Goal: Task Accomplishment & Management: Manage account settings

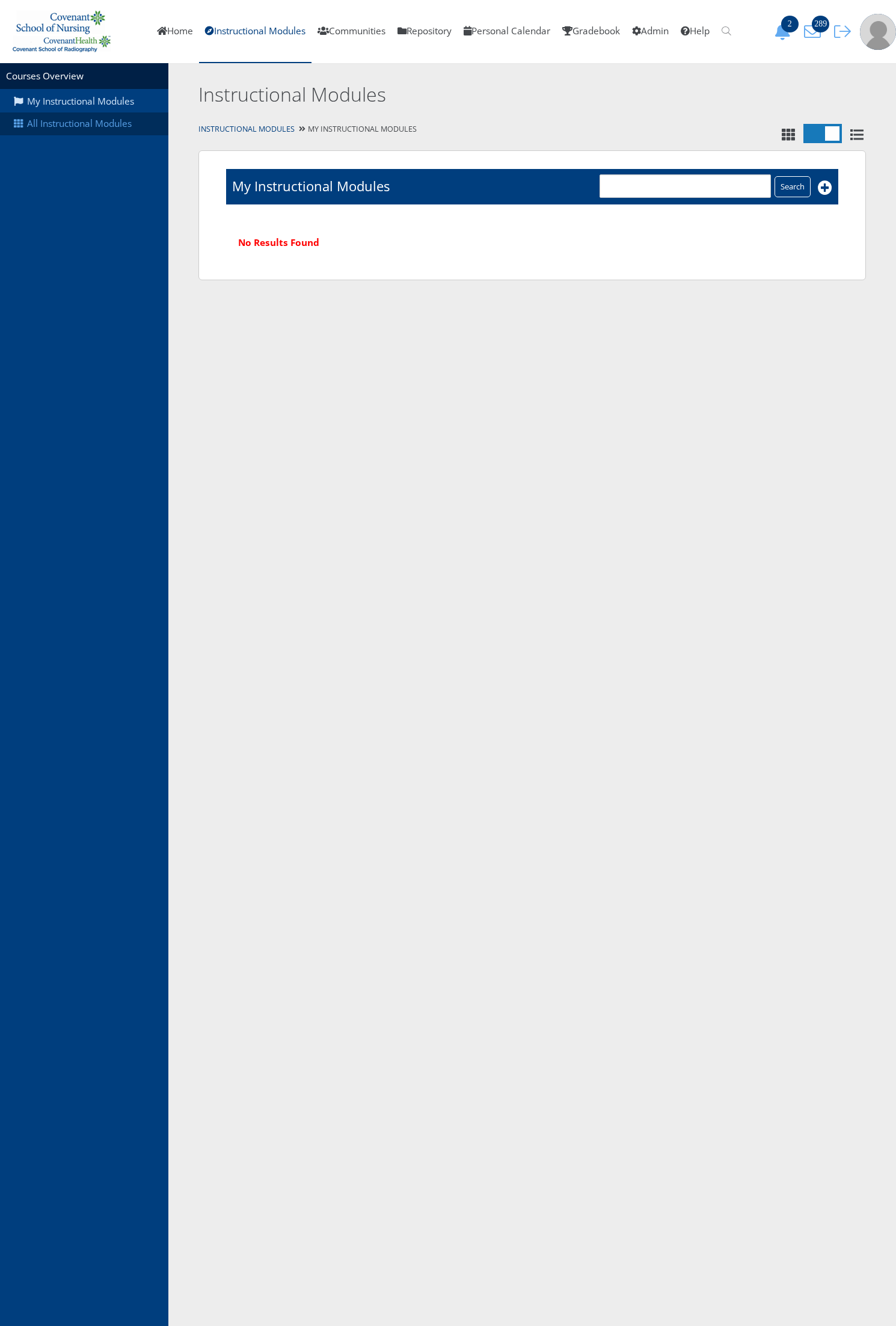
click at [122, 133] on link "All Instructional Modules" at bounding box center [84, 123] width 168 height 23
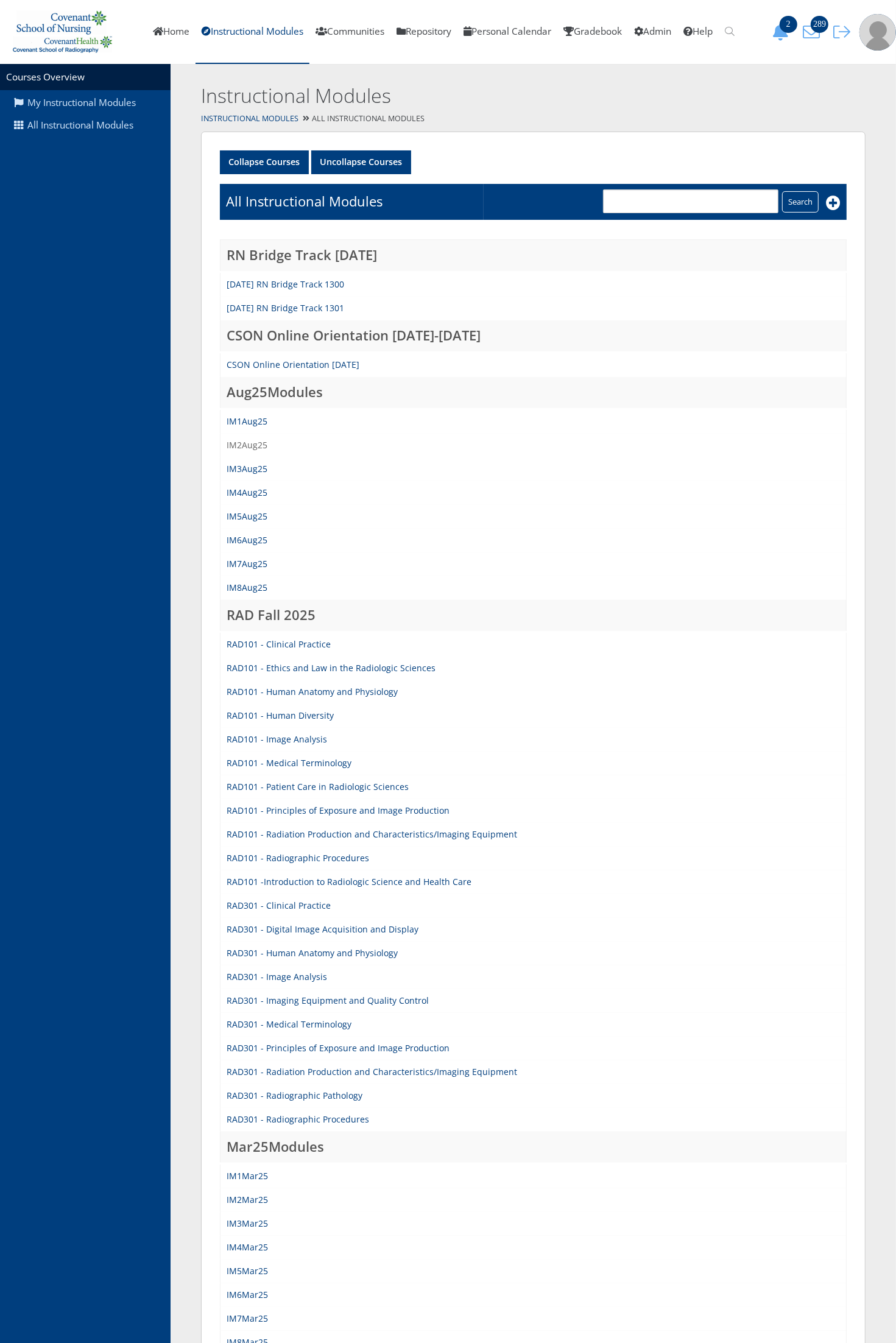
click at [256, 440] on link "IM2Aug25" at bounding box center [247, 445] width 40 height 11
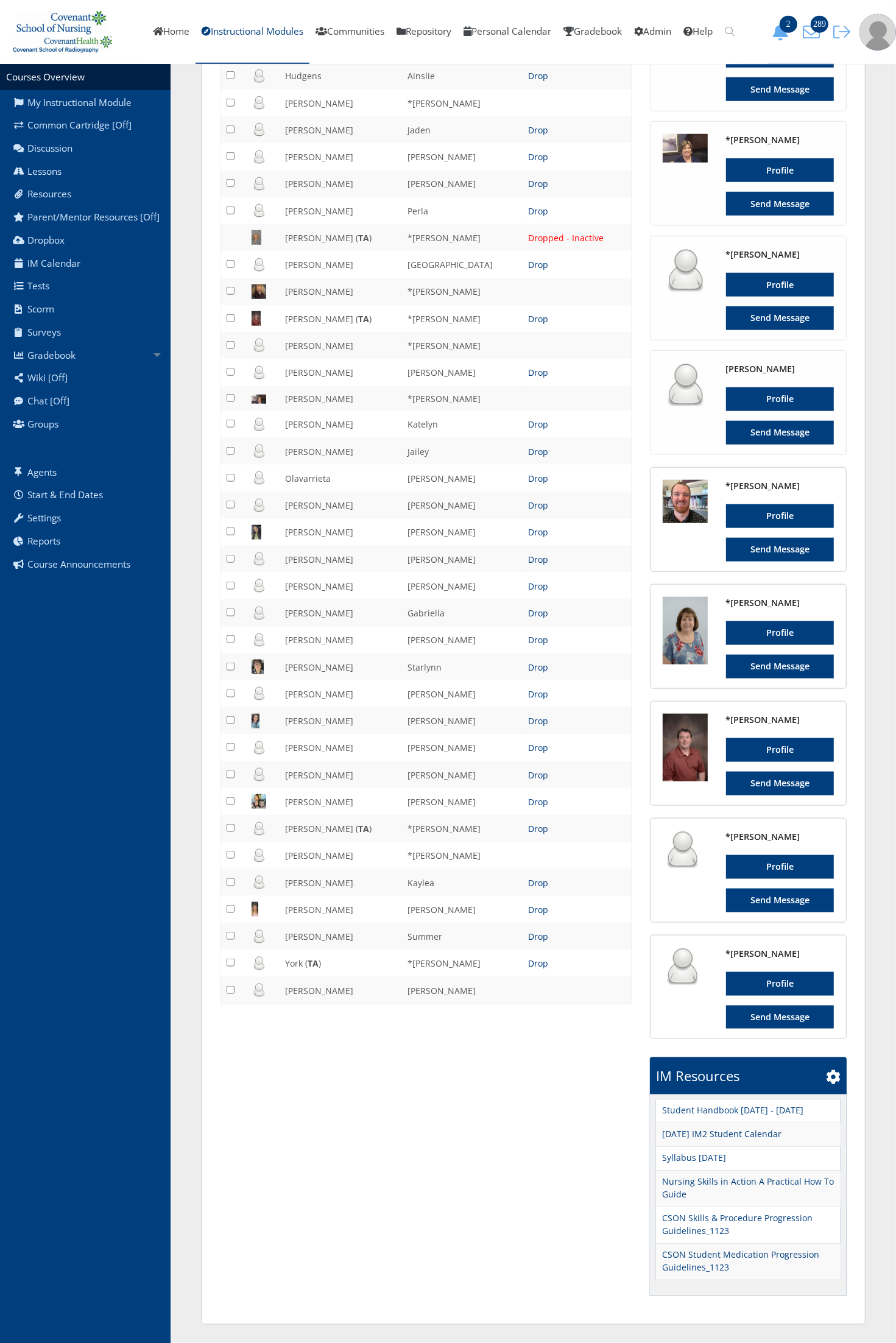
scroll to position [245, 0]
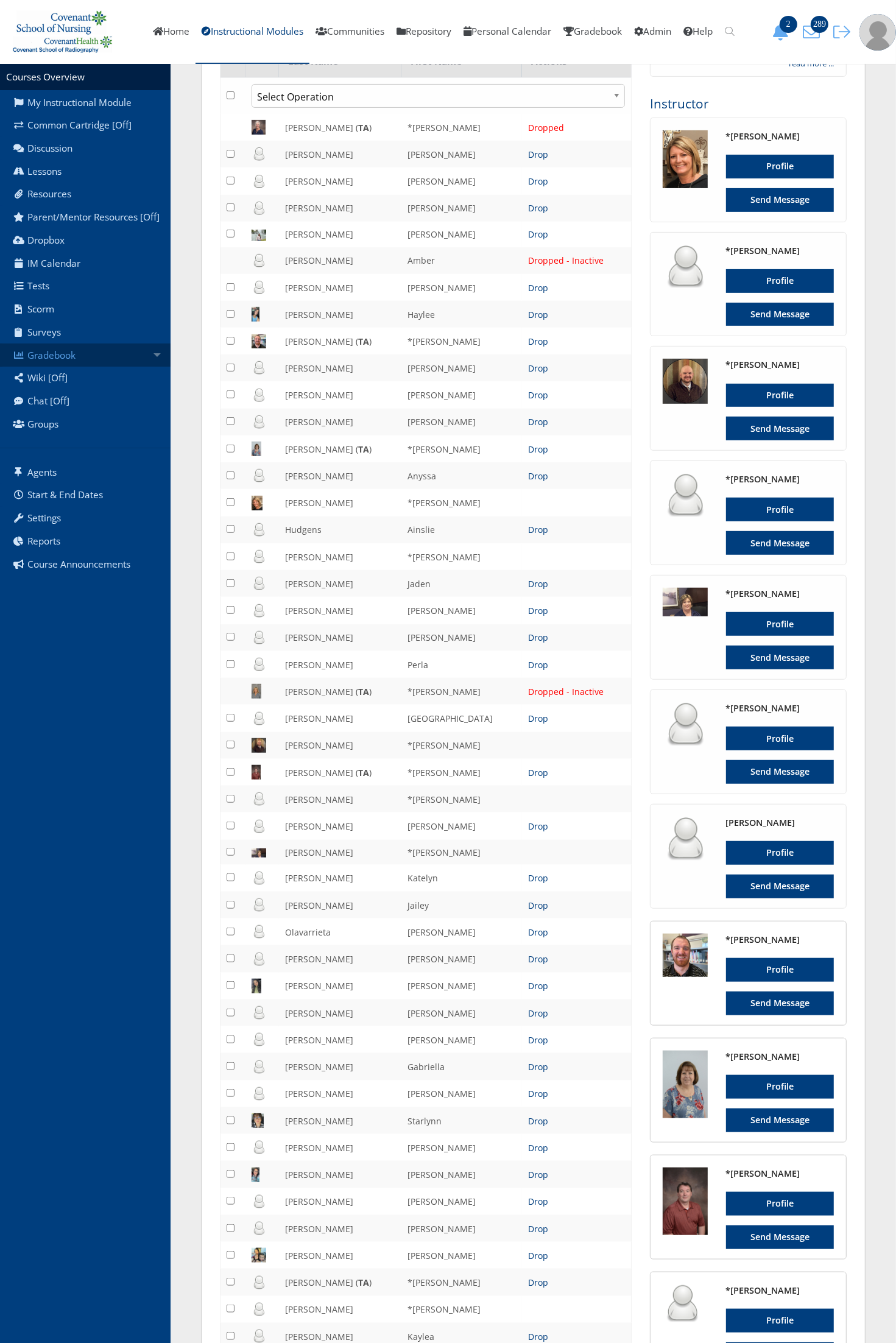
click at [96, 349] on link "Gradebook" at bounding box center [85, 355] width 170 height 23
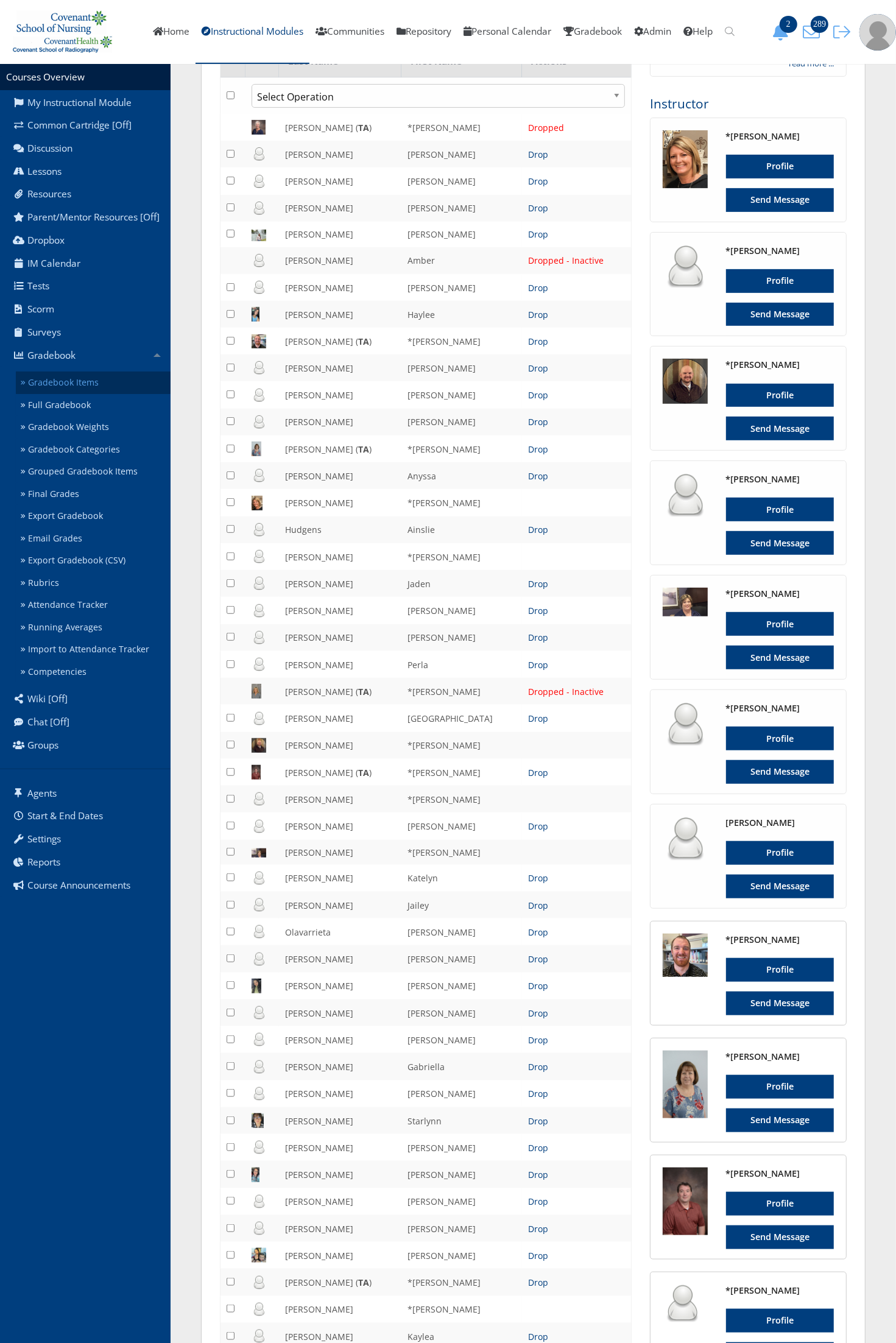
click at [93, 375] on link "Gradebook Items" at bounding box center [93, 383] width 155 height 22
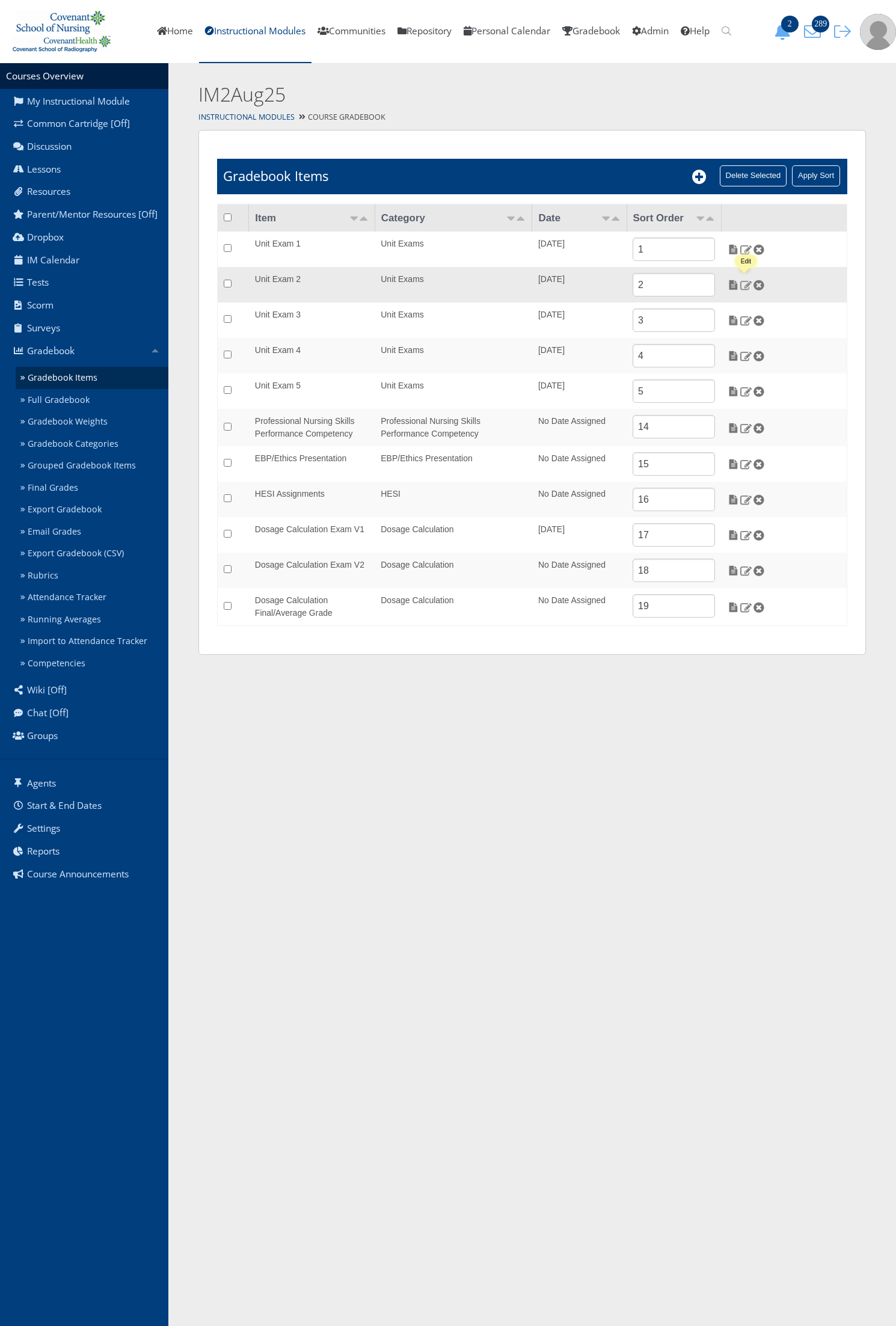
click at [744, 286] on img at bounding box center [745, 284] width 13 height 11
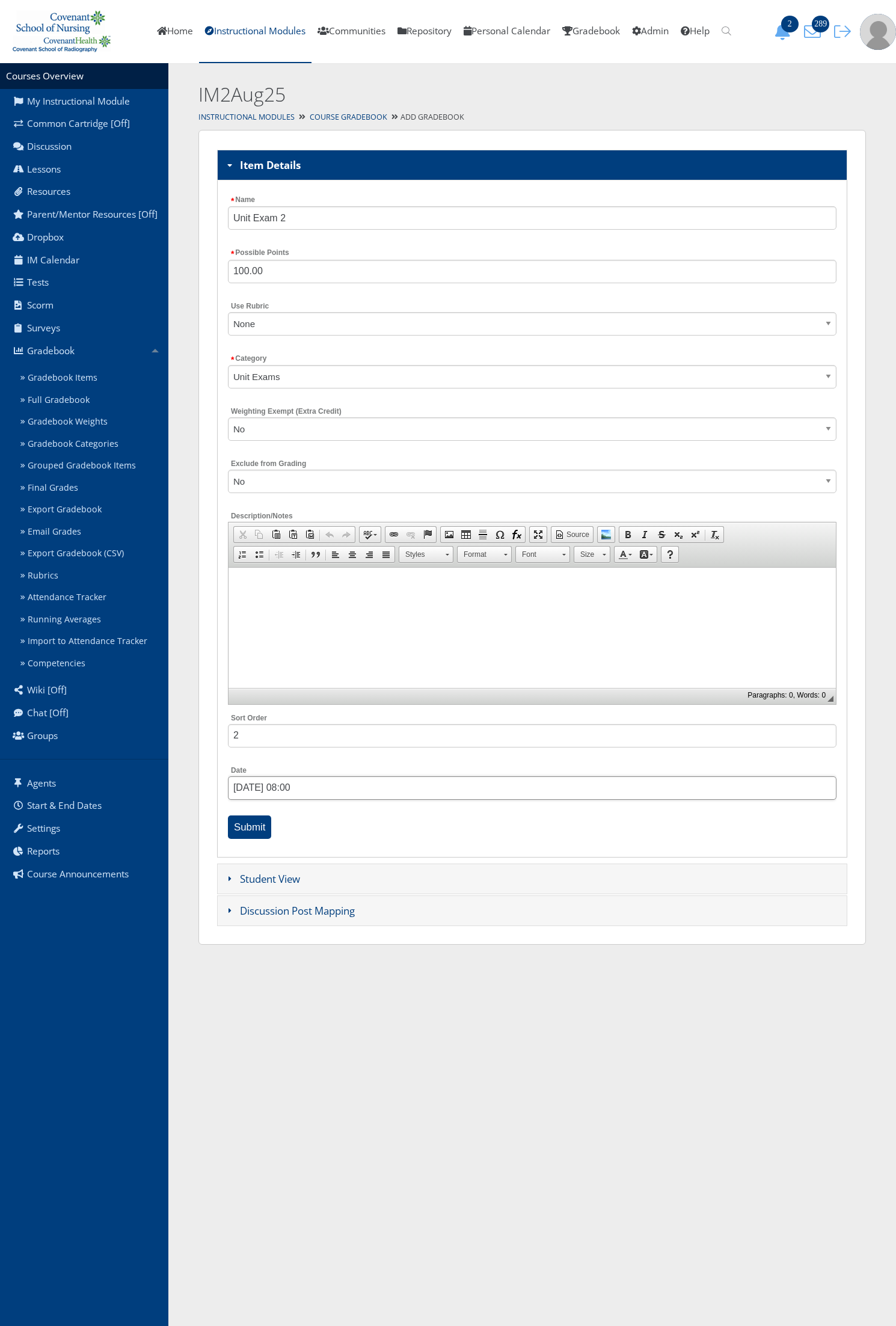
click at [283, 789] on input "04/07/2025 08:00" at bounding box center [532, 789] width 608 height 24
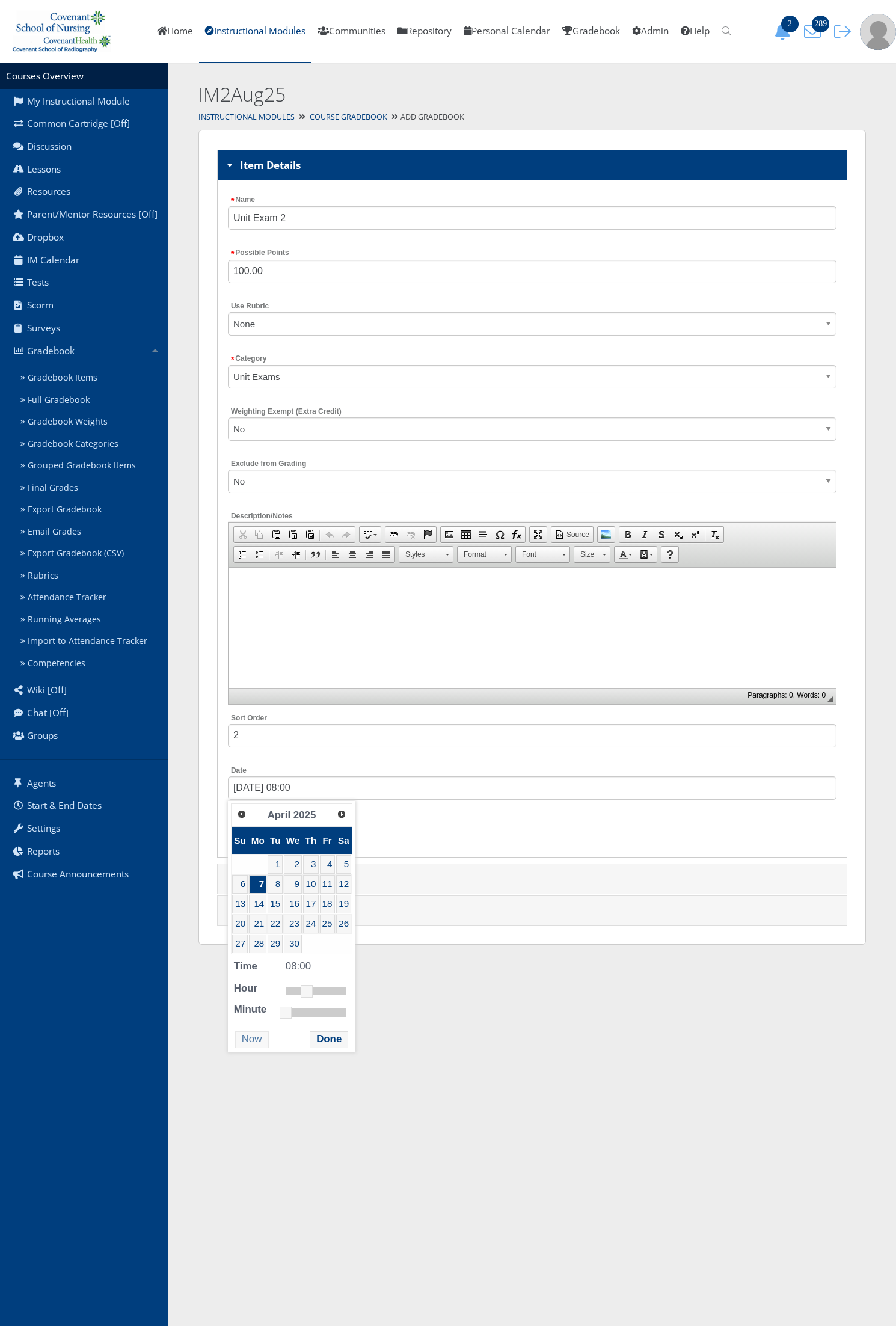
click at [340, 818] on span "Next" at bounding box center [341, 814] width 9 height 9
click at [340, 817] on span "Next" at bounding box center [341, 813] width 9 height 9
click at [244, 809] on span "Prev" at bounding box center [240, 813] width 9 height 9
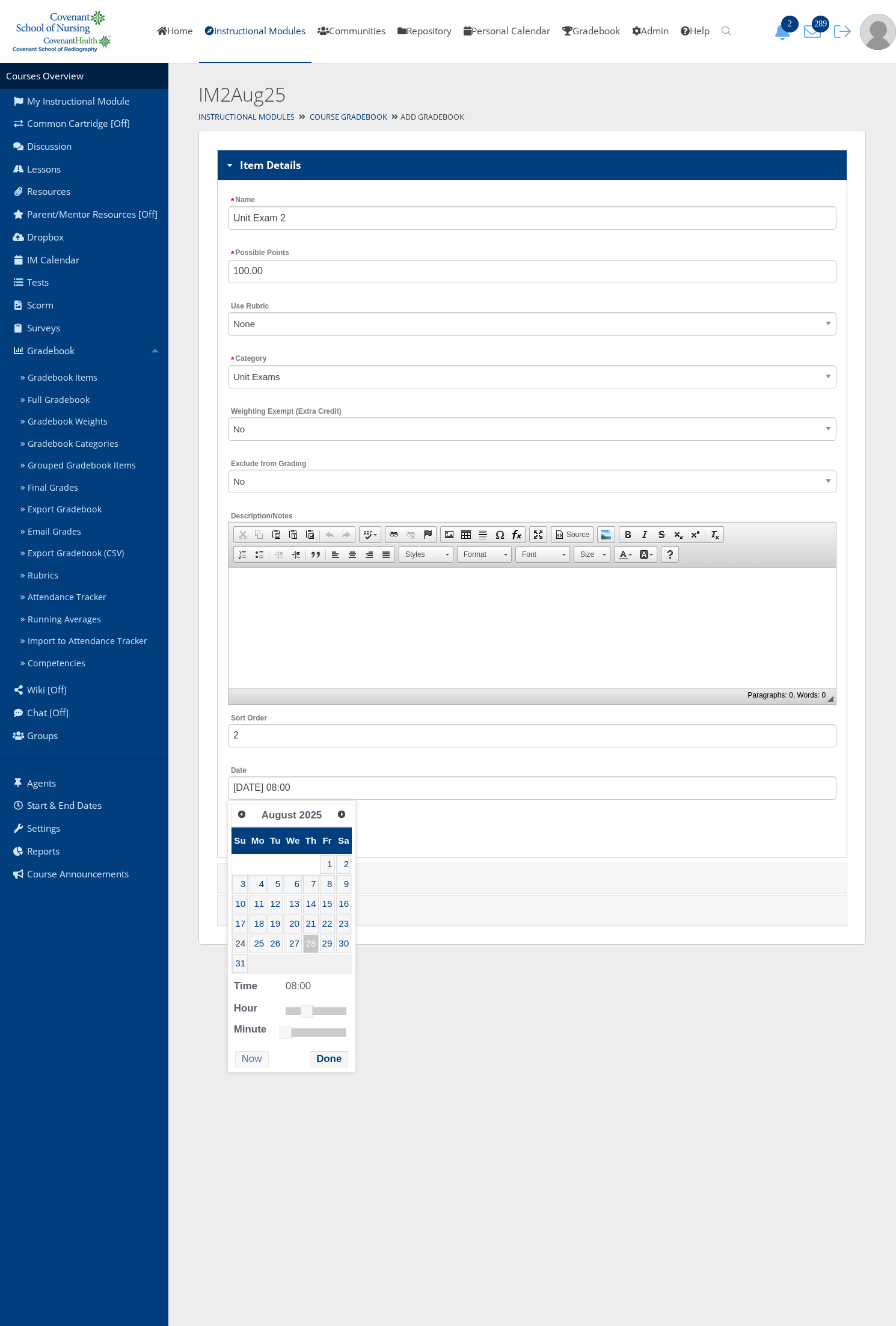
click at [312, 946] on link "28" at bounding box center [311, 944] width 15 height 19
type input "08/28/2025 08:00"
click at [320, 1059] on button "Done" at bounding box center [328, 1059] width 38 height 16
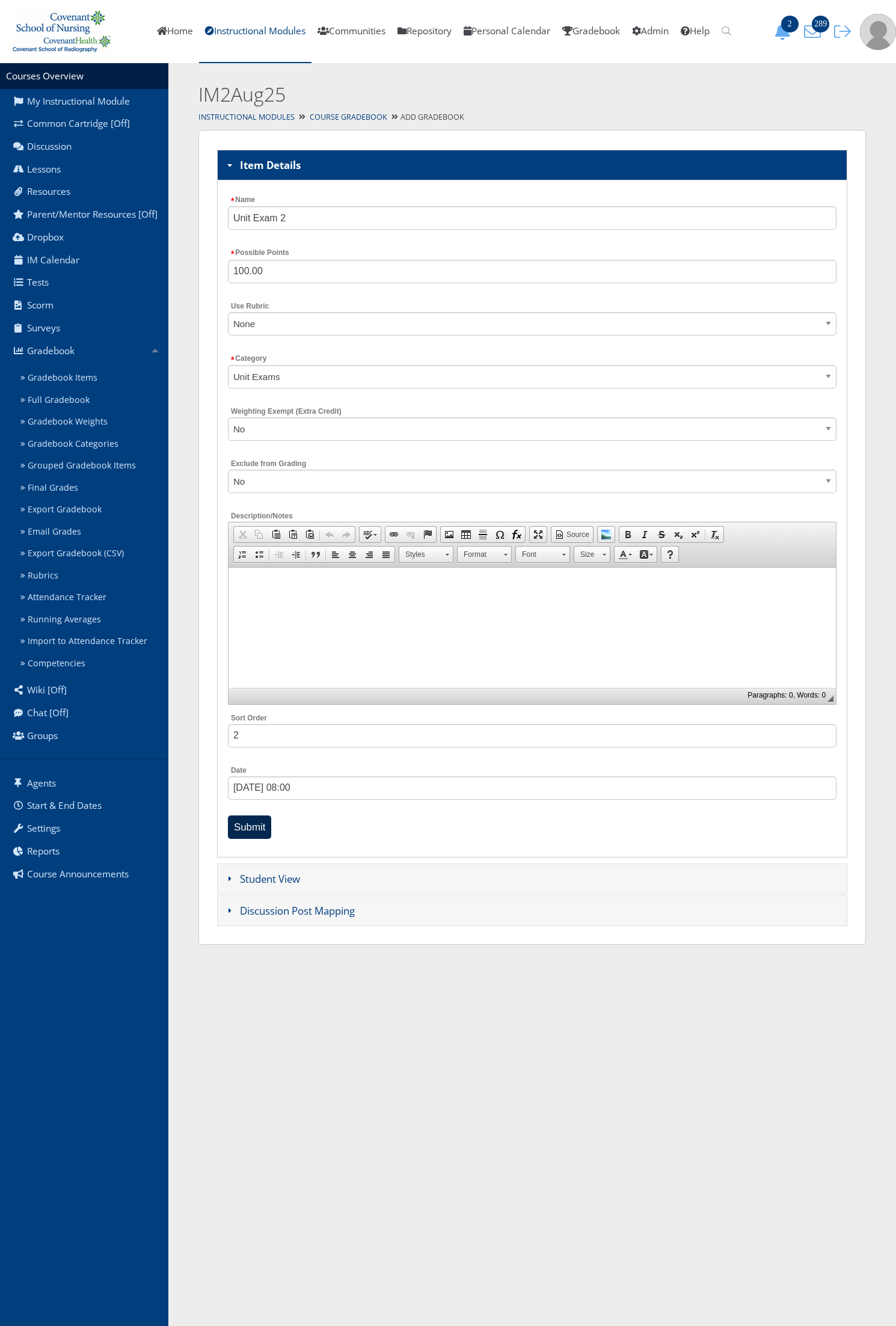
click at [262, 823] on input "Submit" at bounding box center [250, 828] width 44 height 24
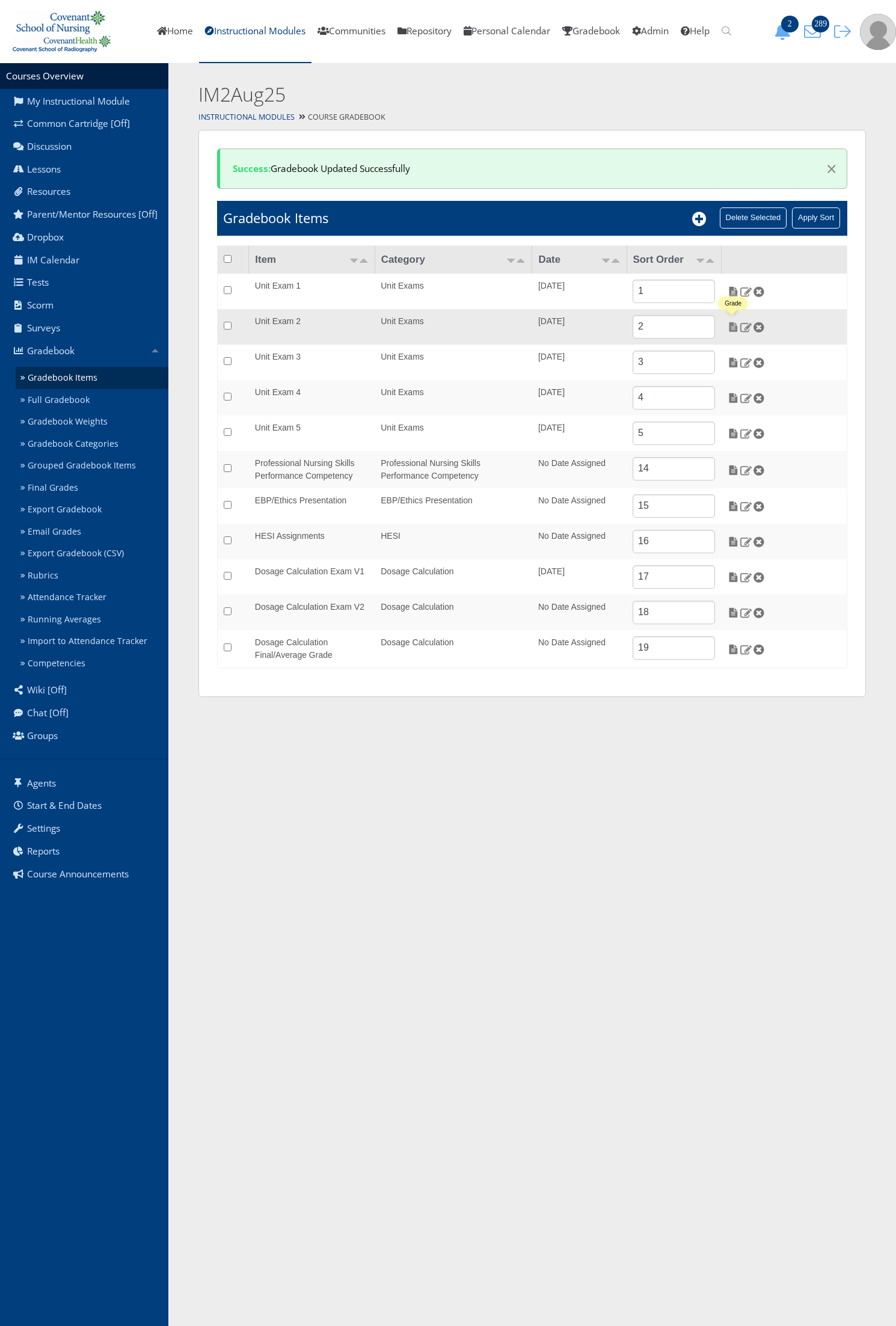
click at [733, 325] on img at bounding box center [733, 327] width 13 height 11
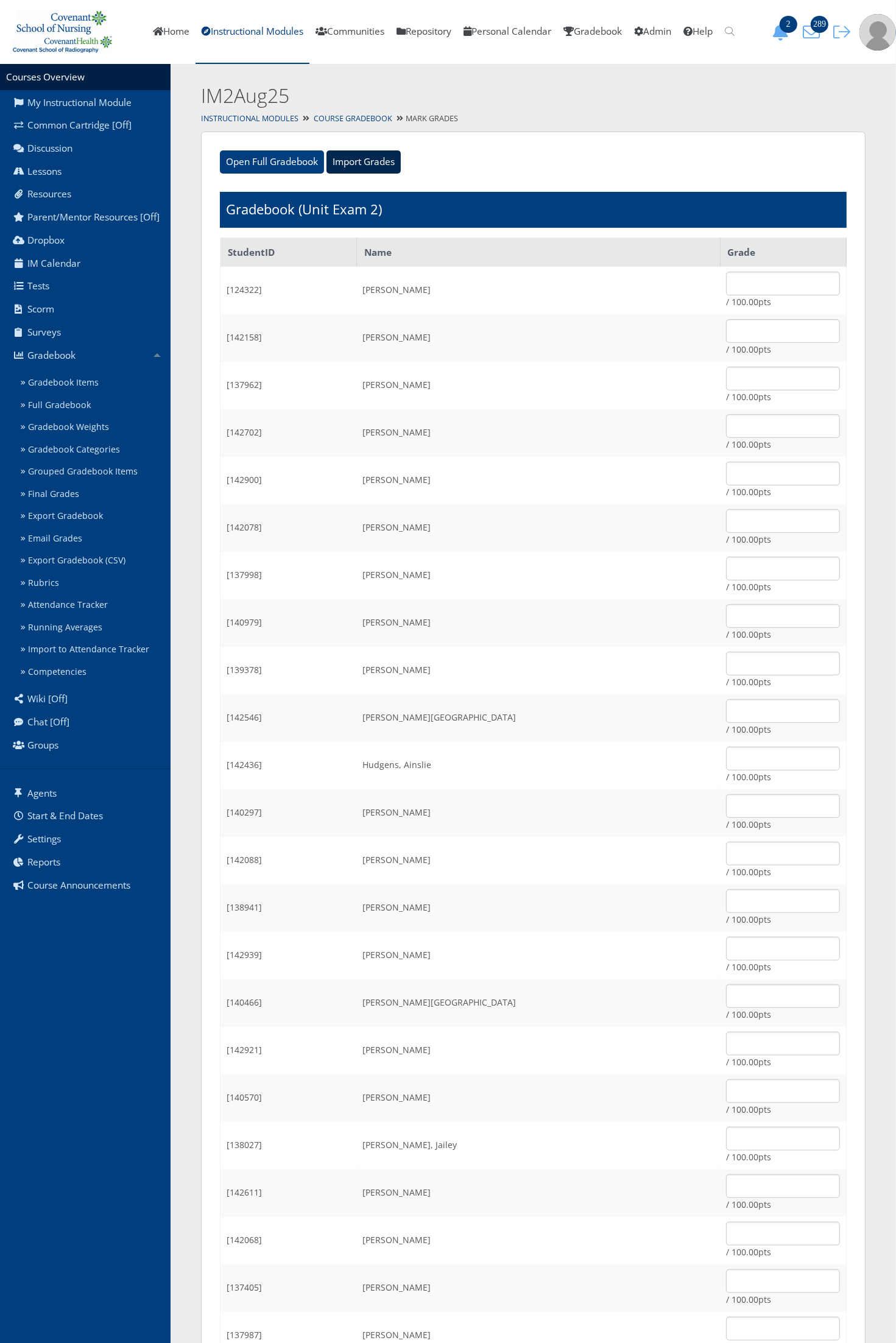
click at [385, 162] on input "Import Grades" at bounding box center [364, 162] width 74 height 23
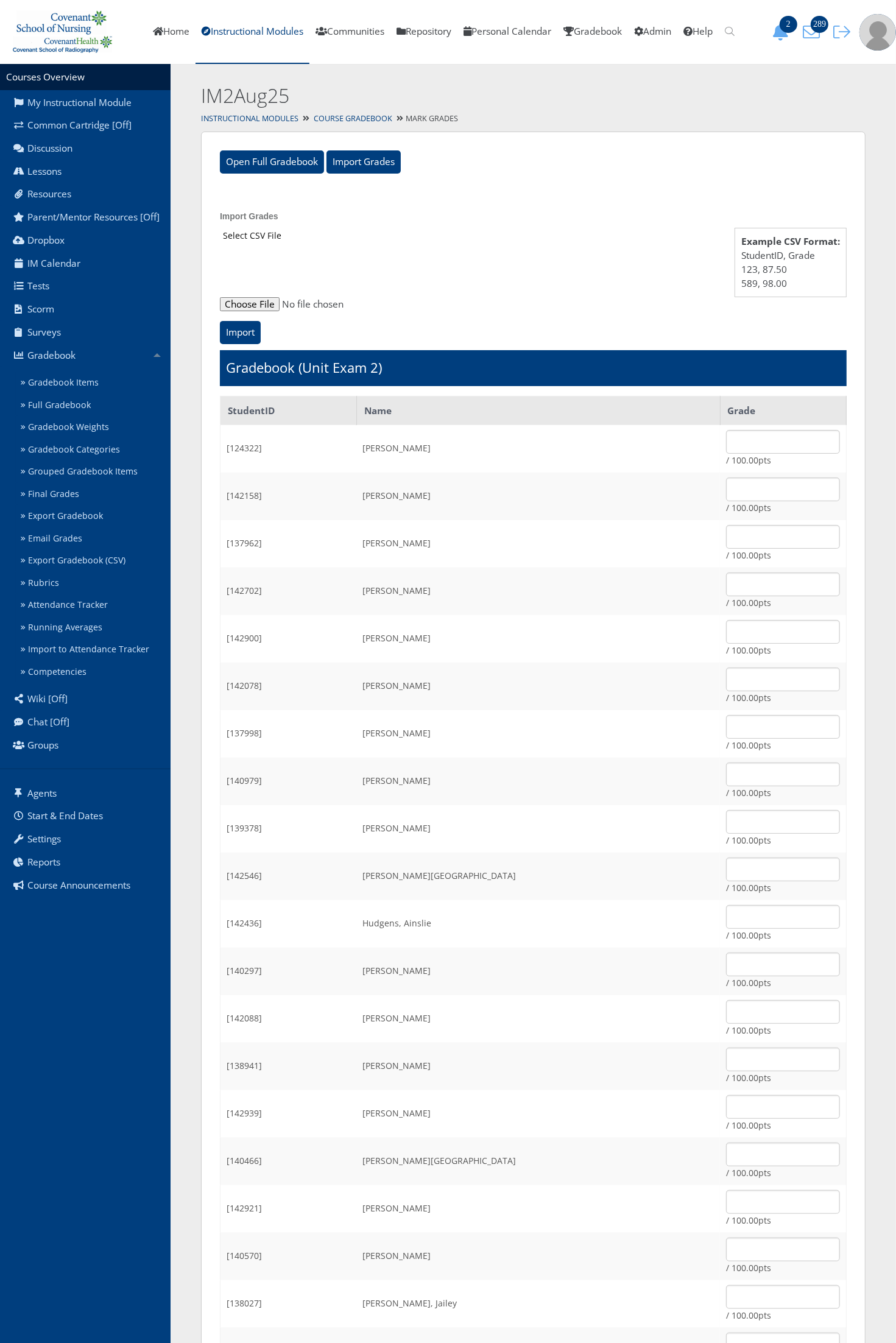
click at [247, 302] on input "file" at bounding box center [533, 304] width 627 height 15
click at [262, 296] on div "Select CSV File" at bounding box center [533, 274] width 627 height 94
click at [258, 302] on input "file" at bounding box center [533, 304] width 627 height 15
type input "C:\fakepath\ET_Results_IM2Aug25E2.csv"
click at [249, 326] on input "Import" at bounding box center [240, 332] width 40 height 23
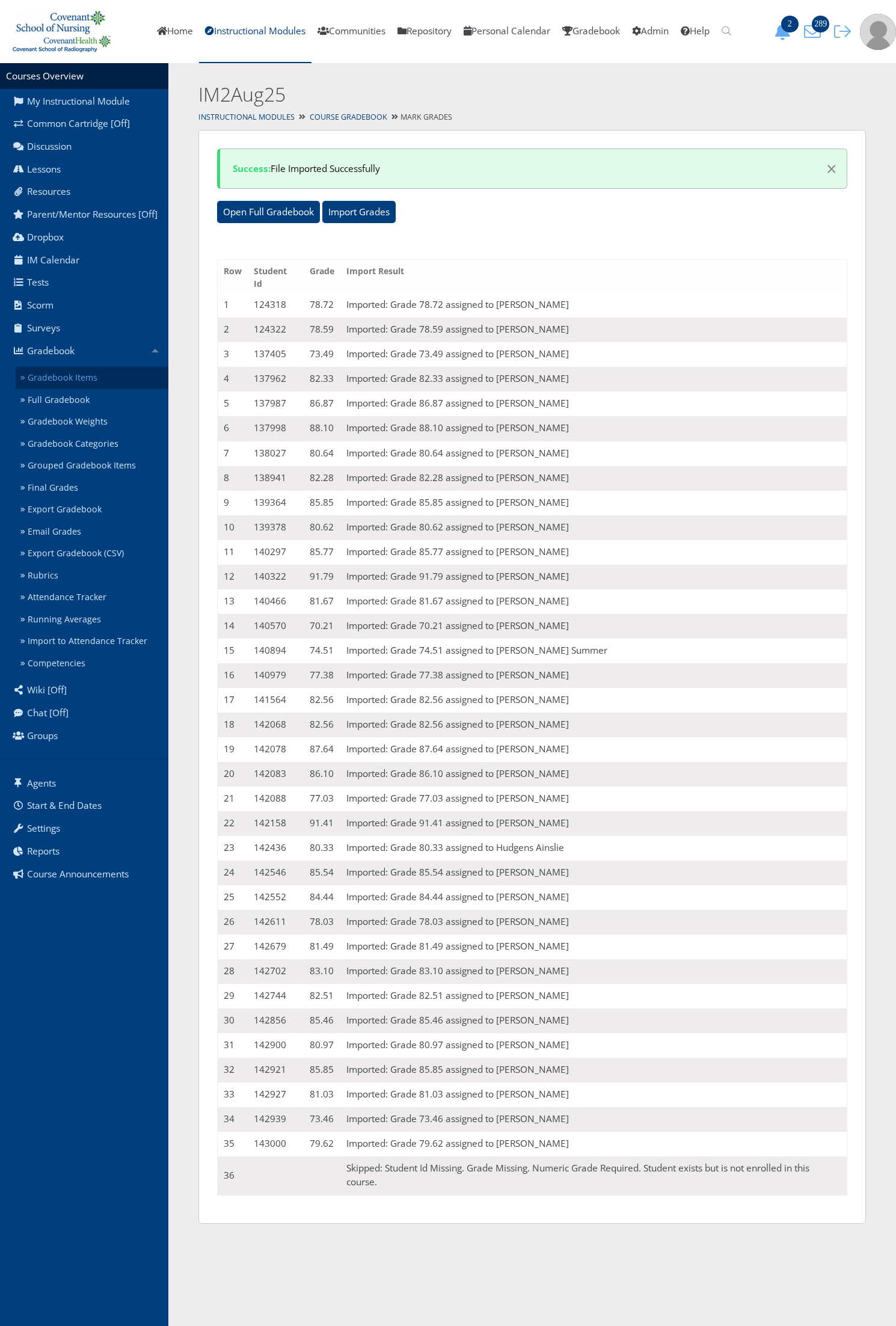
click at [109, 383] on link "Gradebook Items" at bounding box center [92, 378] width 153 height 22
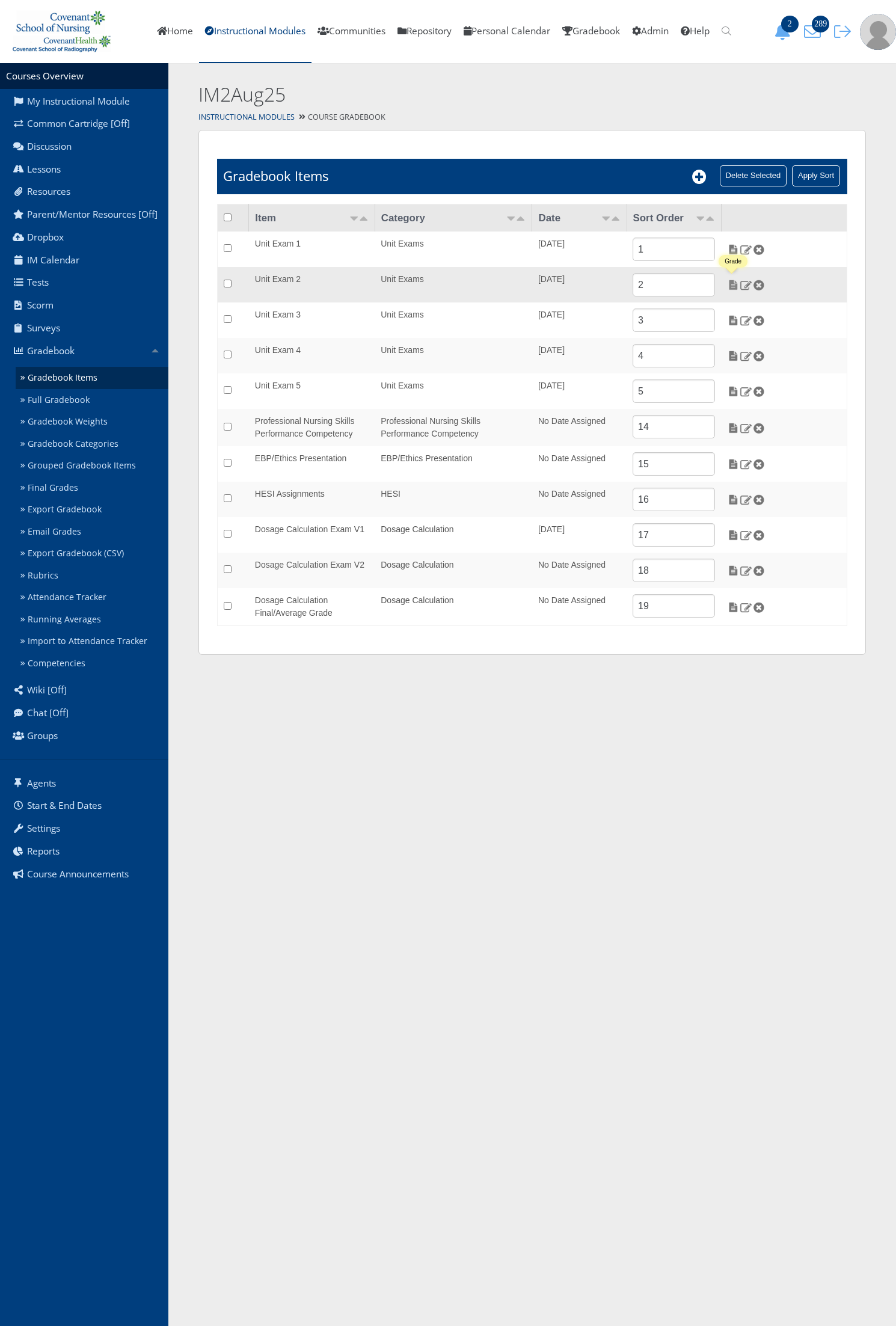
click at [735, 284] on img at bounding box center [733, 284] width 13 height 11
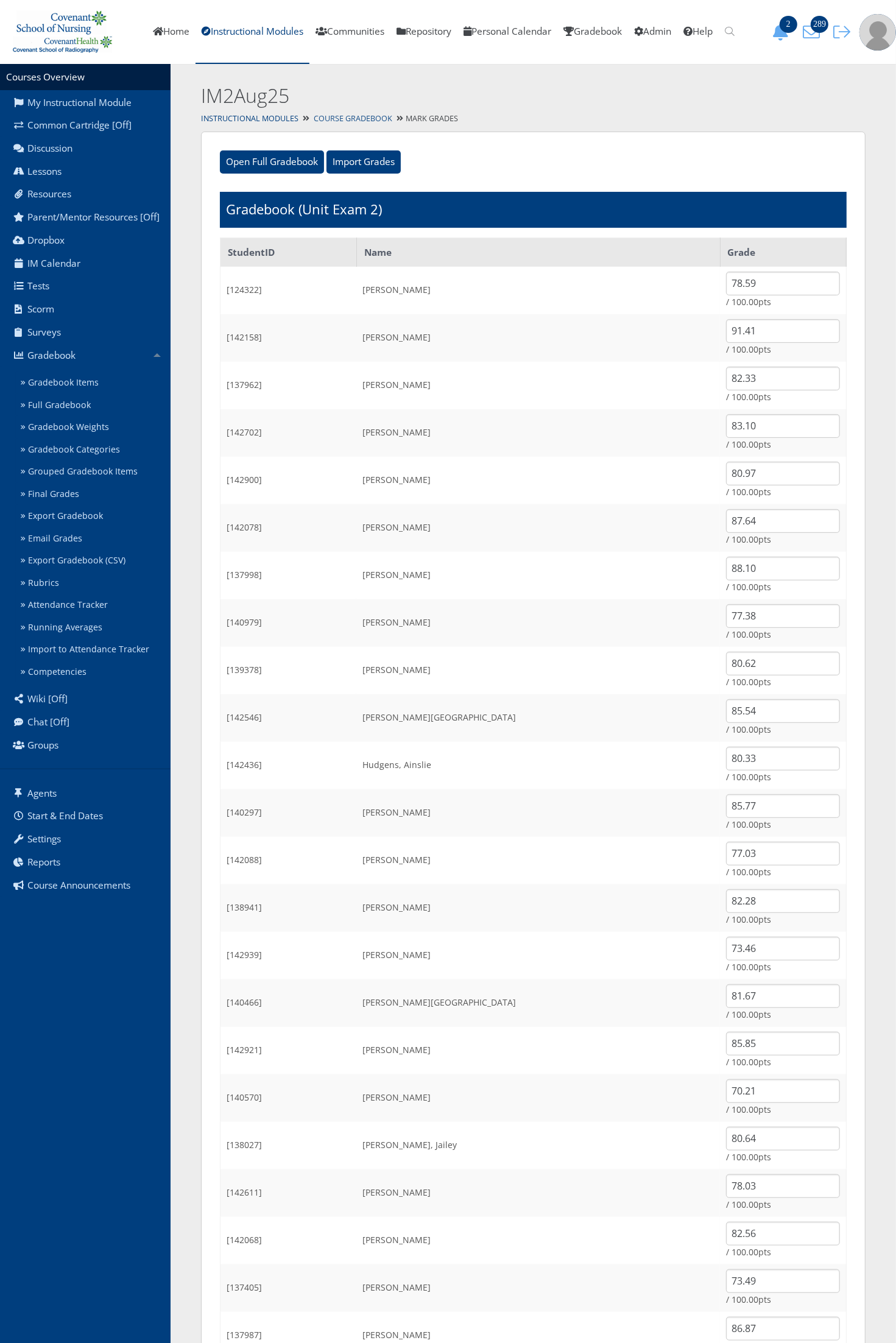
drag, startPoint x: 340, startPoint y: 122, endPoint x: 405, endPoint y: 116, distance: 65.3
click at [340, 122] on link "Course Gradebook" at bounding box center [353, 119] width 78 height 10
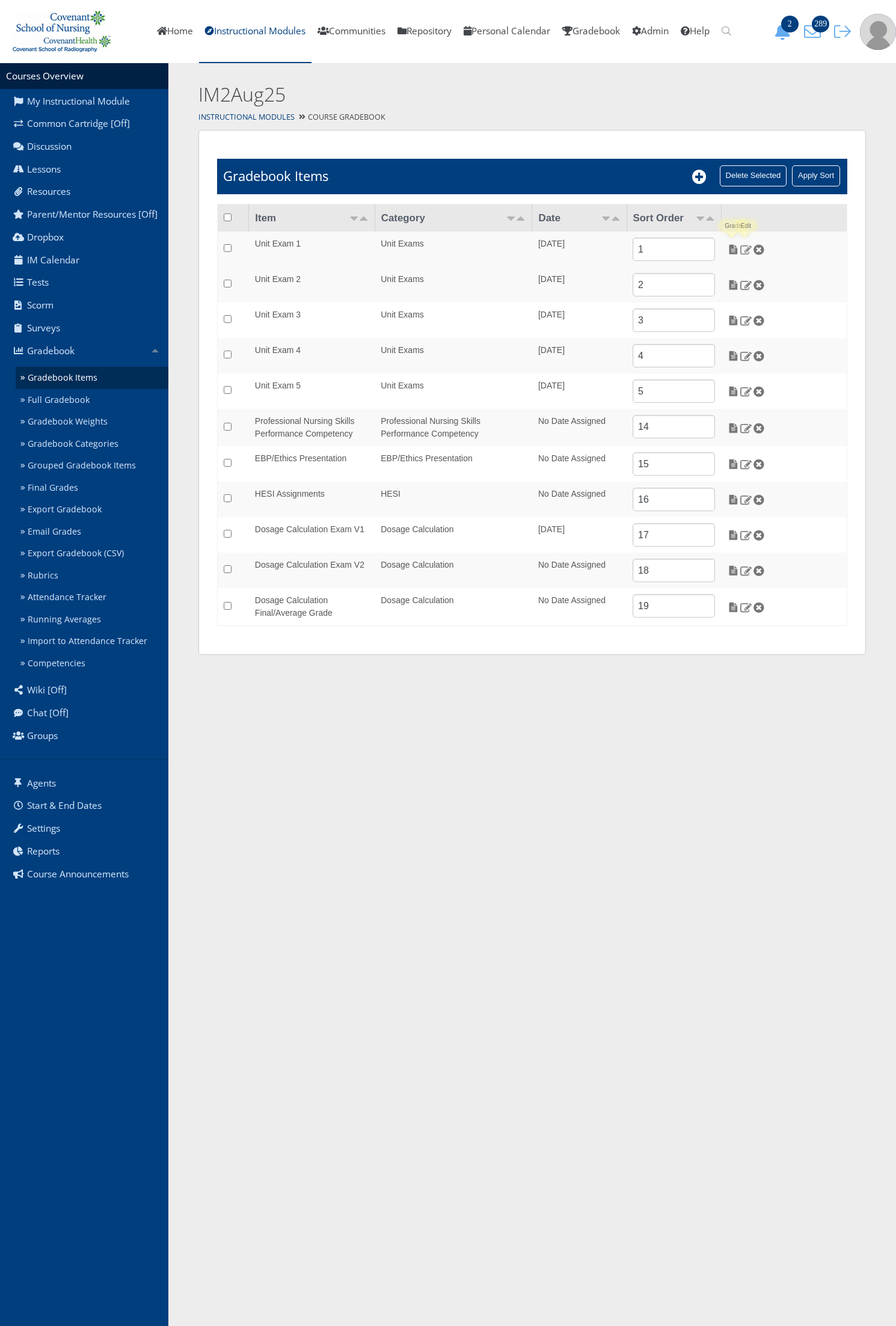
click at [748, 251] on img at bounding box center [745, 250] width 13 height 11
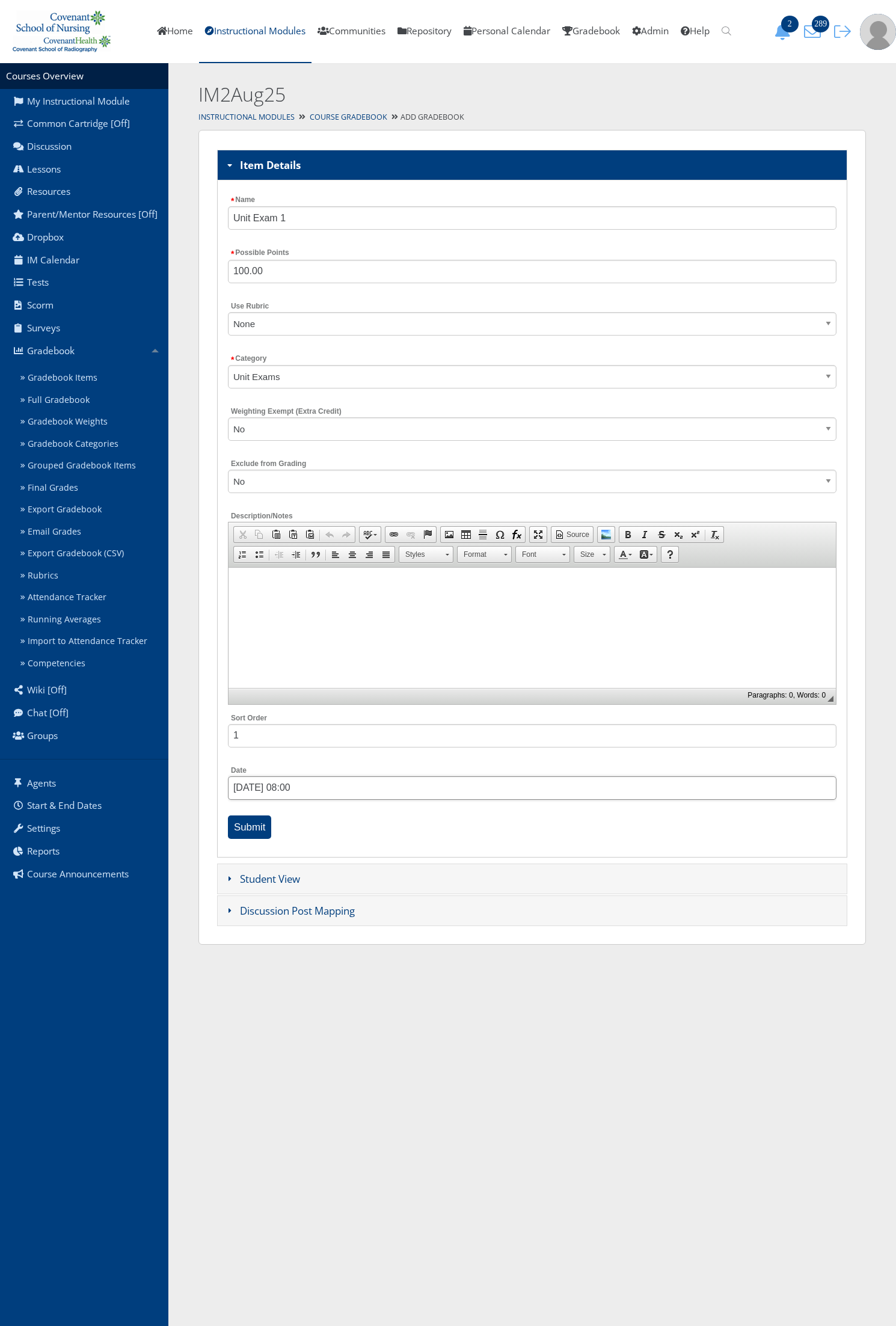
click at [272, 789] on input "03/31/2025 08:00" at bounding box center [532, 789] width 608 height 24
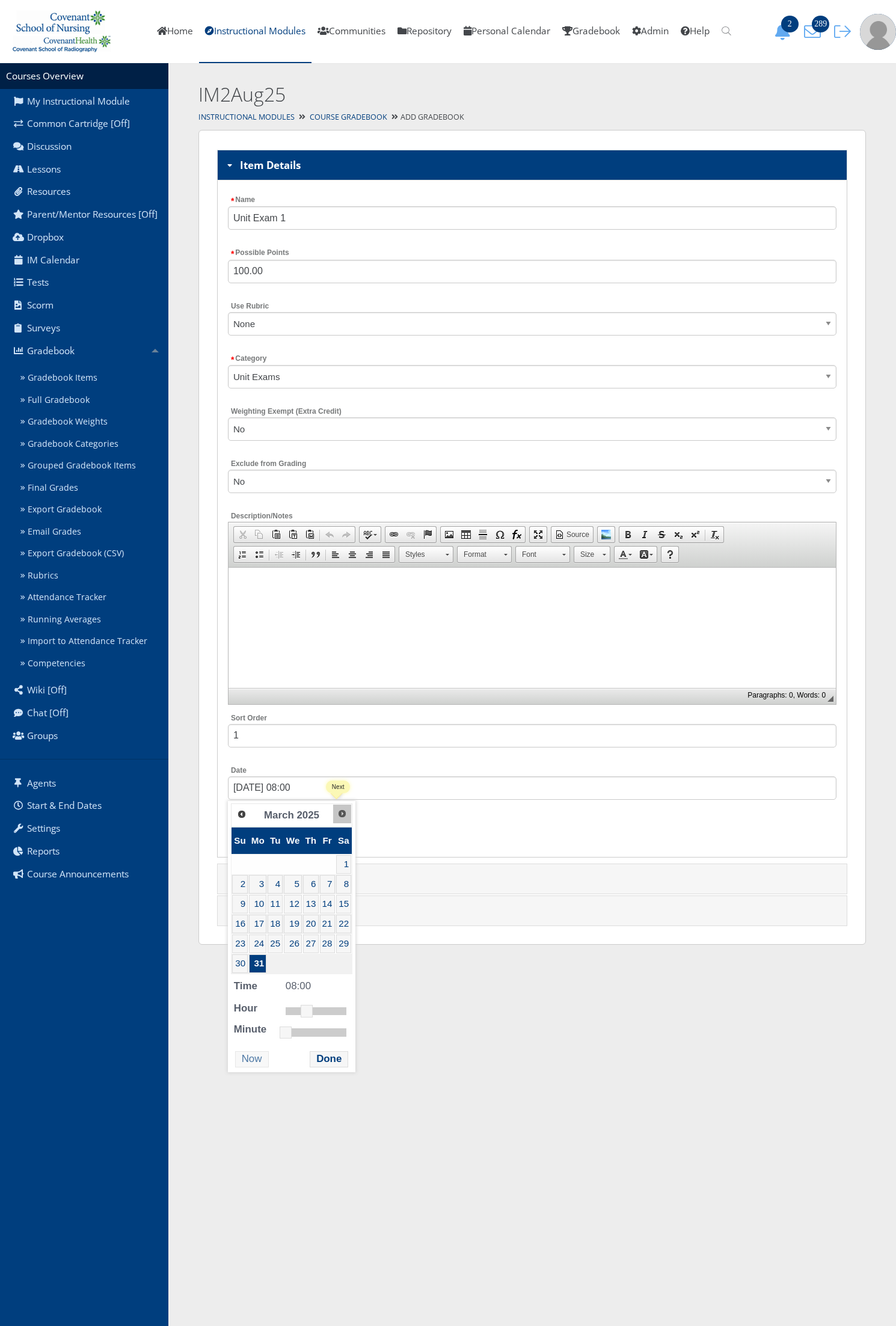
click at [337, 818] on span "Next" at bounding box center [341, 813] width 9 height 9
click at [345, 813] on link "Next" at bounding box center [342, 813] width 18 height 18
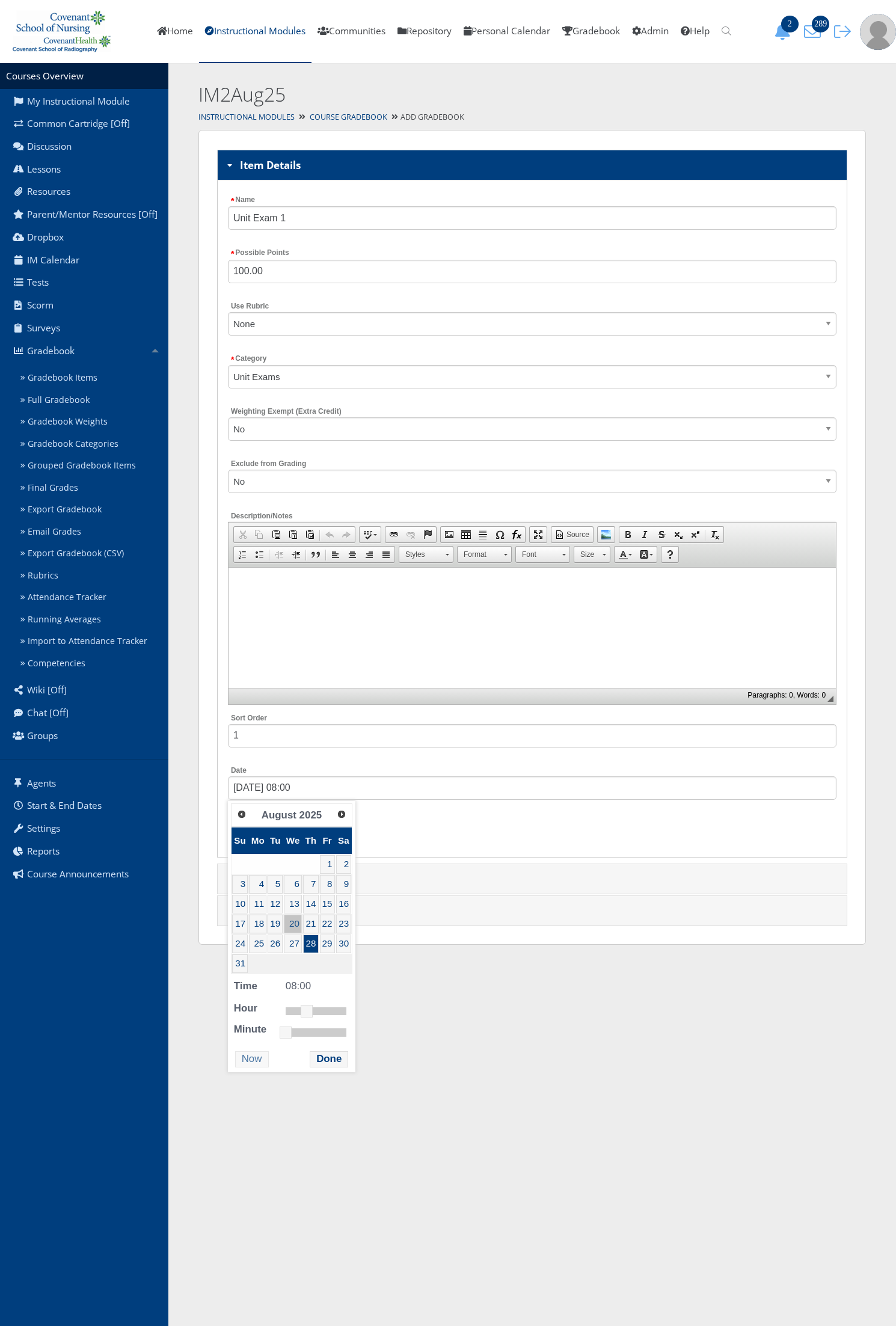
click at [296, 930] on link "20" at bounding box center [292, 924] width 18 height 19
type input "08/20/2025 08:00"
click at [326, 1066] on button "Done" at bounding box center [328, 1059] width 38 height 16
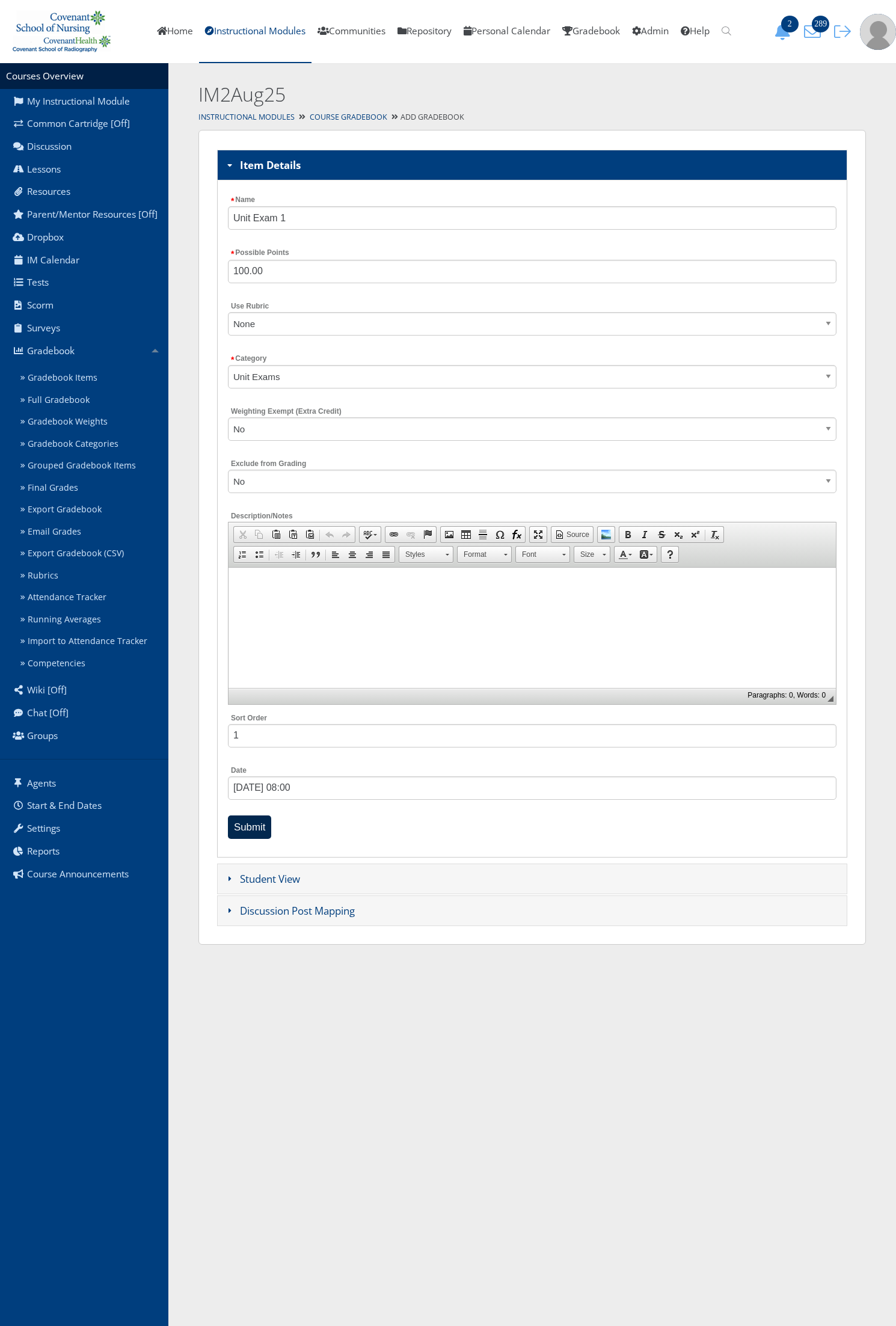
click at [256, 827] on input "Submit" at bounding box center [250, 828] width 44 height 24
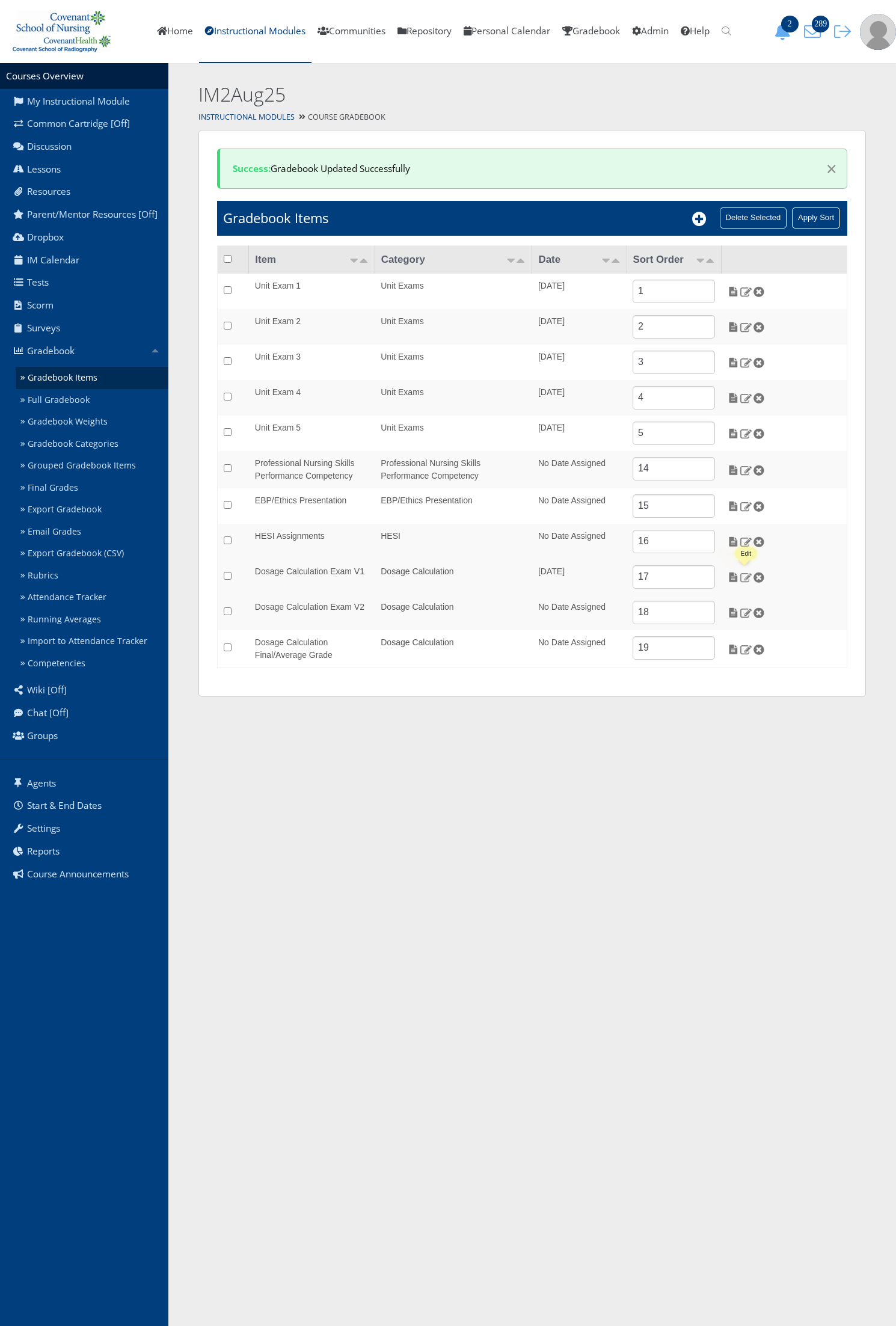
click at [747, 581] on img at bounding box center [745, 577] width 13 height 11
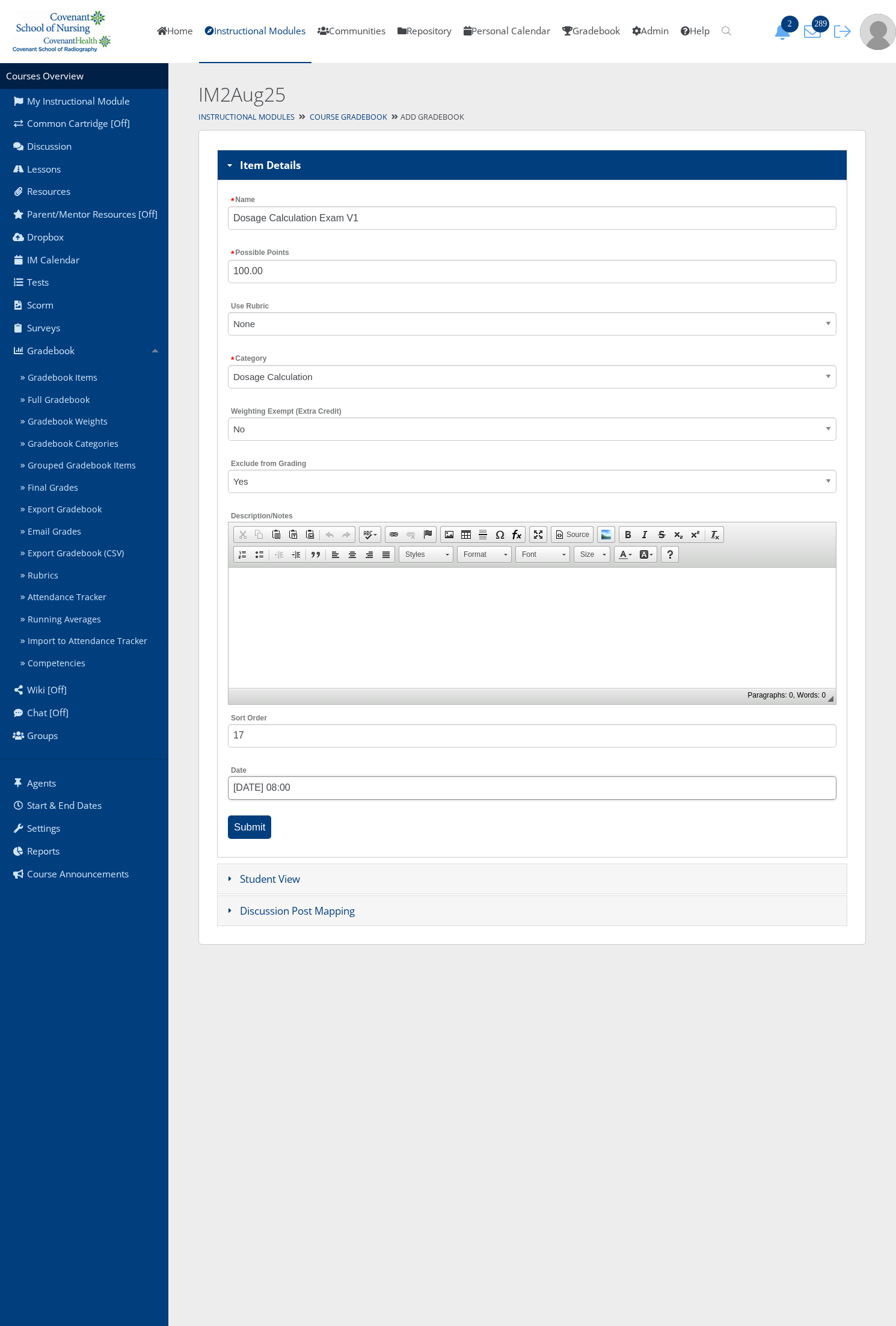
click at [286, 795] on input "[DATE] 08:00" at bounding box center [532, 789] width 608 height 24
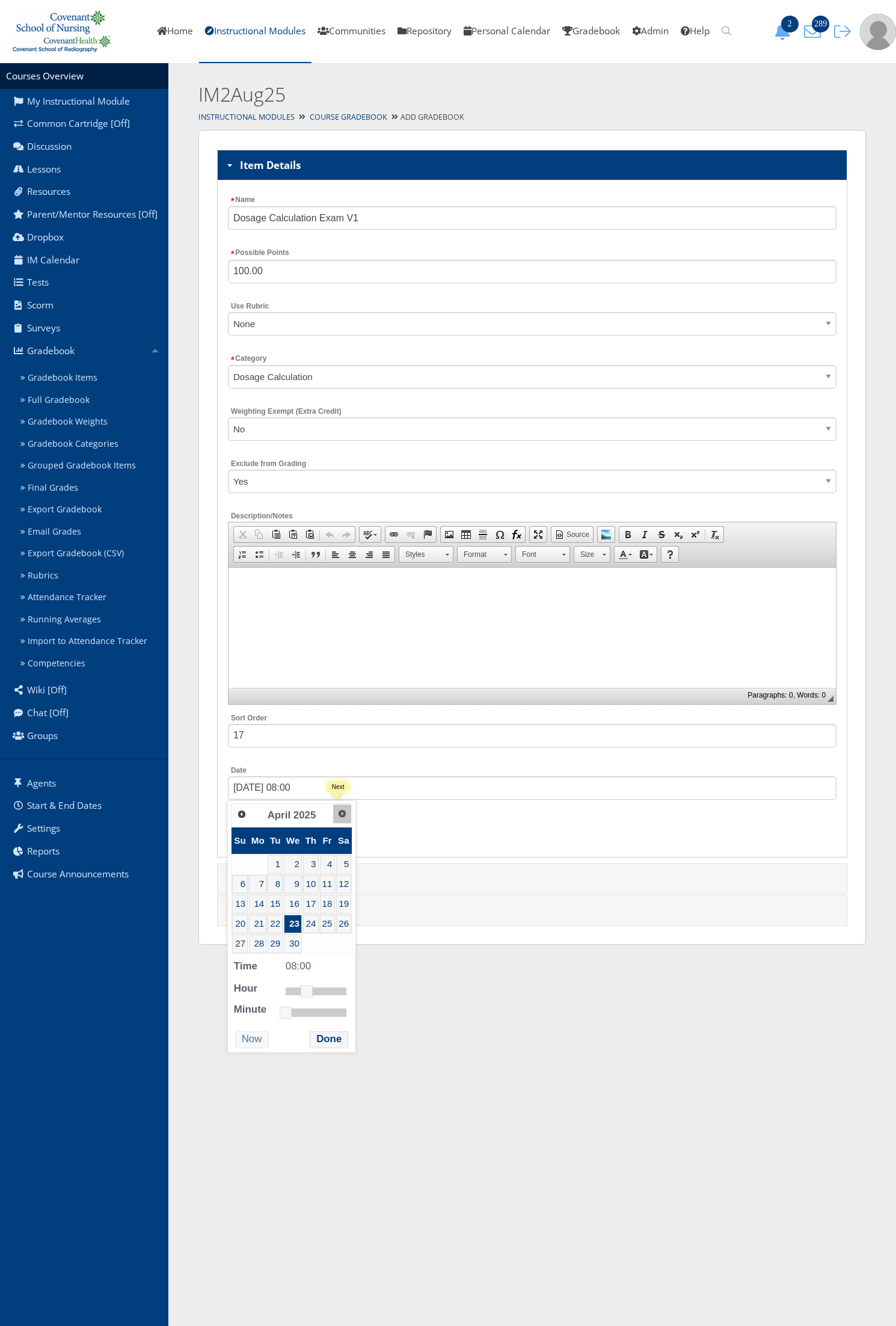
click at [338, 818] on span "Next" at bounding box center [341, 813] width 9 height 9
click at [295, 948] on link "27" at bounding box center [292, 944] width 18 height 19
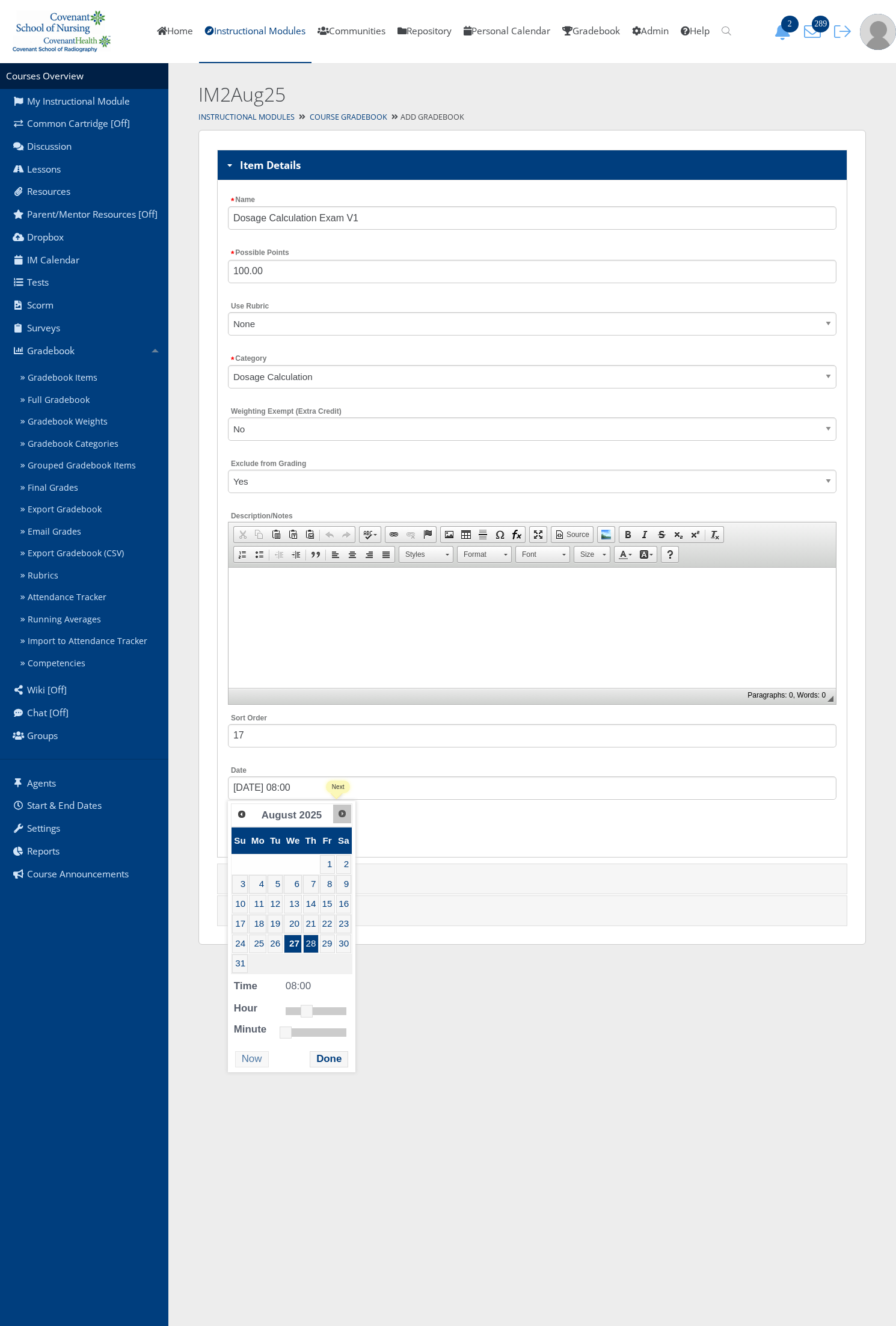
click at [339, 814] on span "Next" at bounding box center [341, 813] width 9 height 9
click at [298, 882] on link "10" at bounding box center [295, 885] width 19 height 19
type input "09/10/2025 08:00"
click at [335, 1035] on button "Done" at bounding box center [333, 1039] width 38 height 16
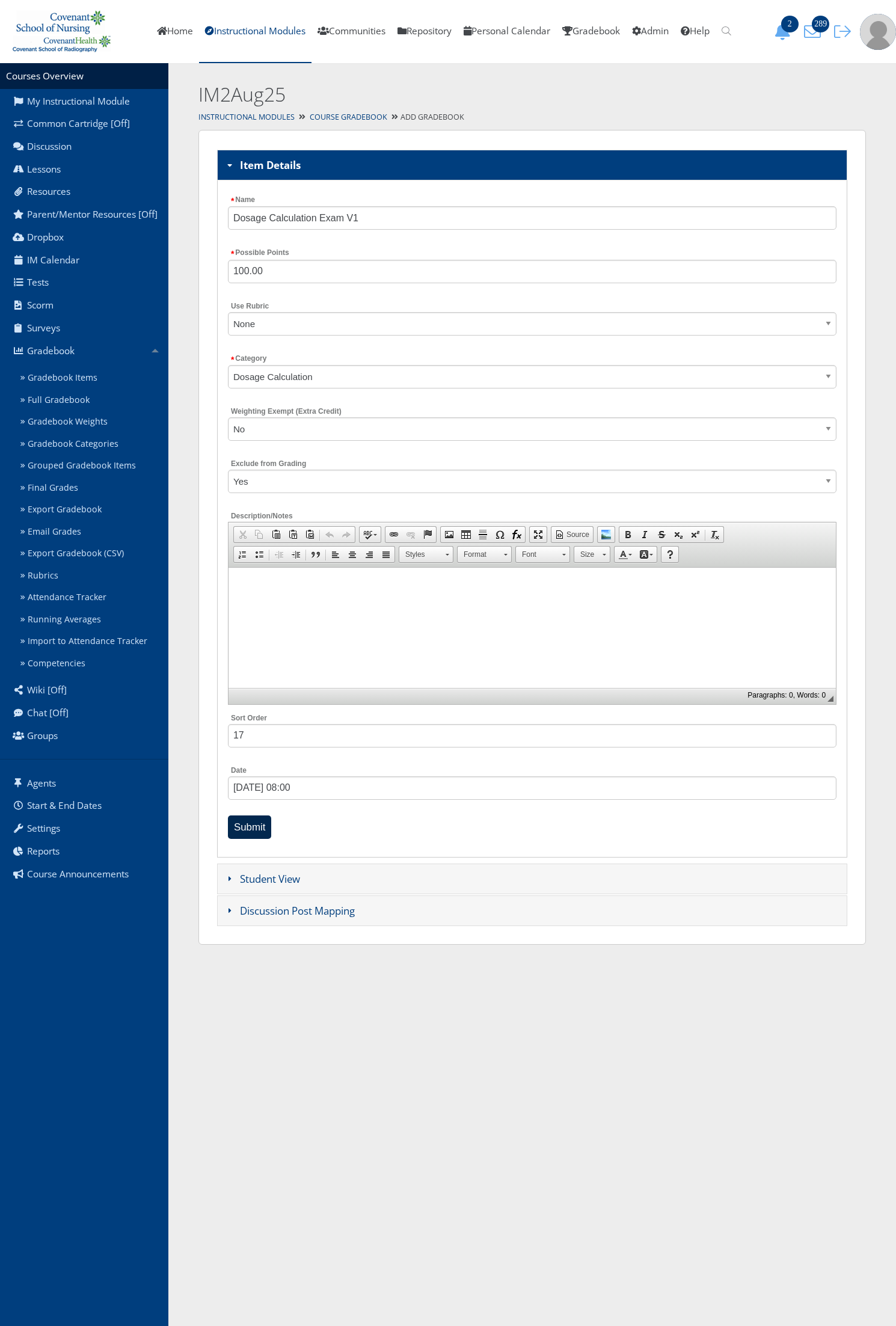
click at [268, 830] on input "Submit" at bounding box center [250, 828] width 44 height 24
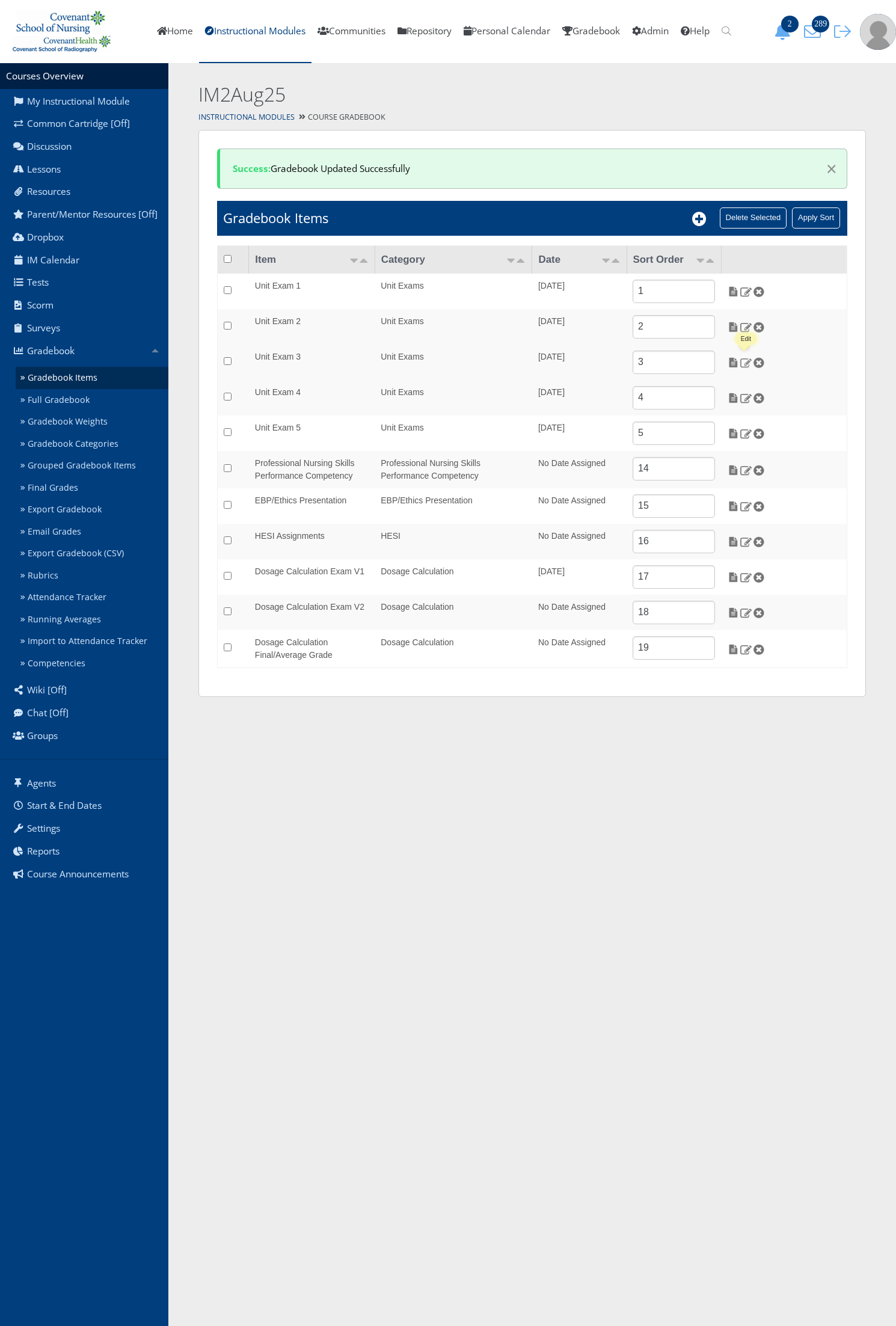
click at [743, 364] on img at bounding box center [745, 362] width 13 height 11
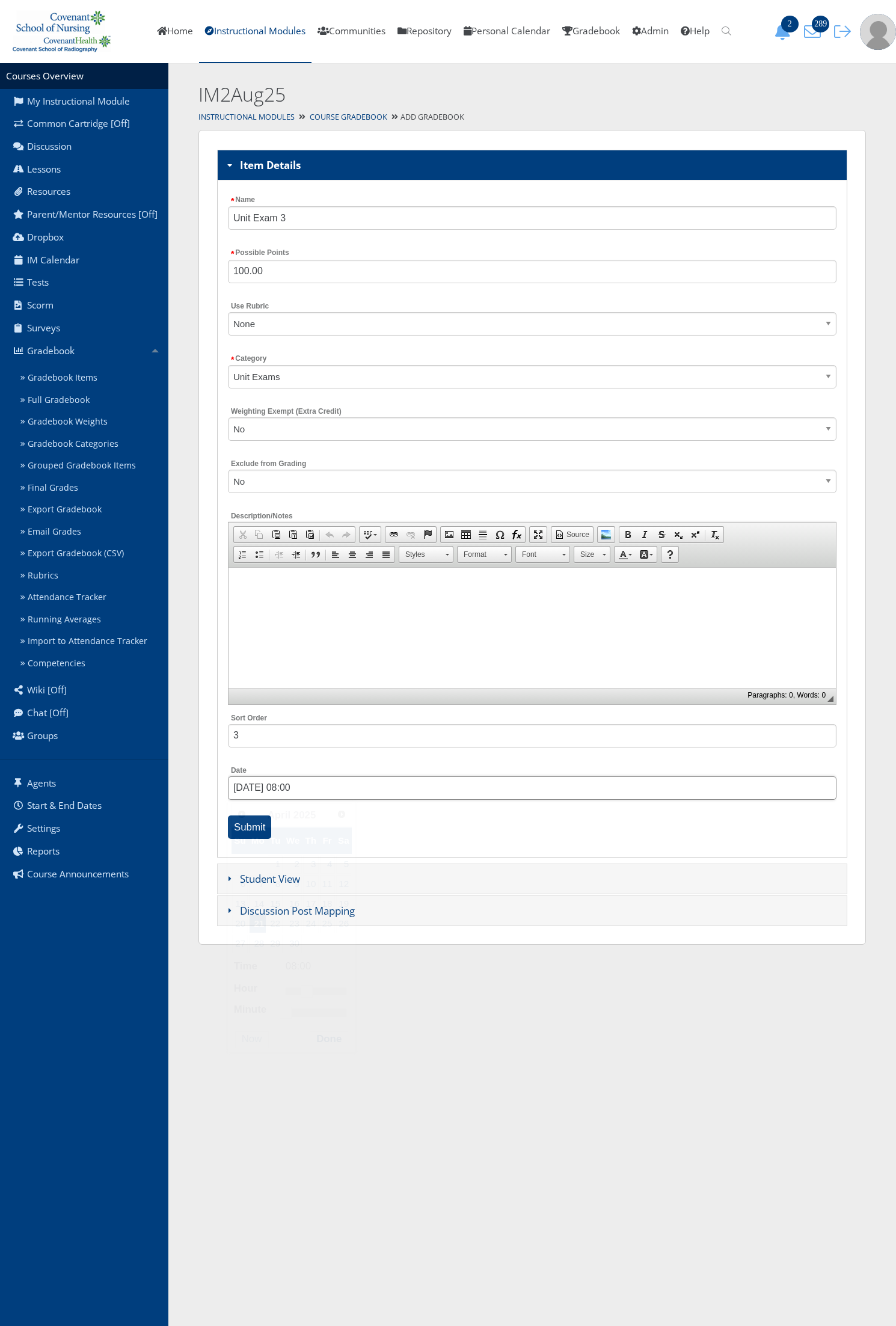
click at [290, 786] on input "04/21/2025 08:00" at bounding box center [532, 789] width 608 height 24
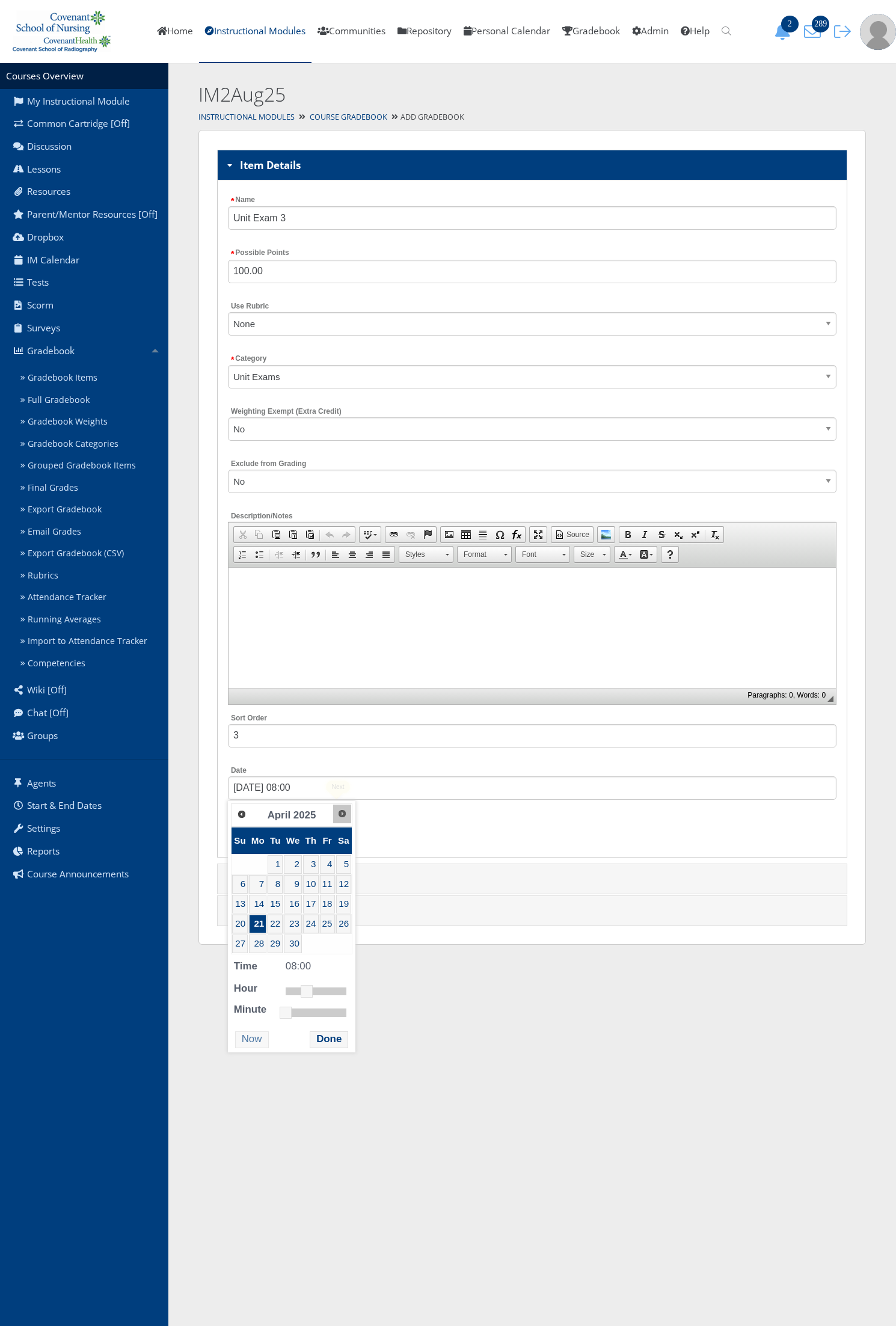
click at [339, 815] on span "Next" at bounding box center [341, 813] width 9 height 9
click at [339, 813] on span "Next" at bounding box center [341, 813] width 9 height 9
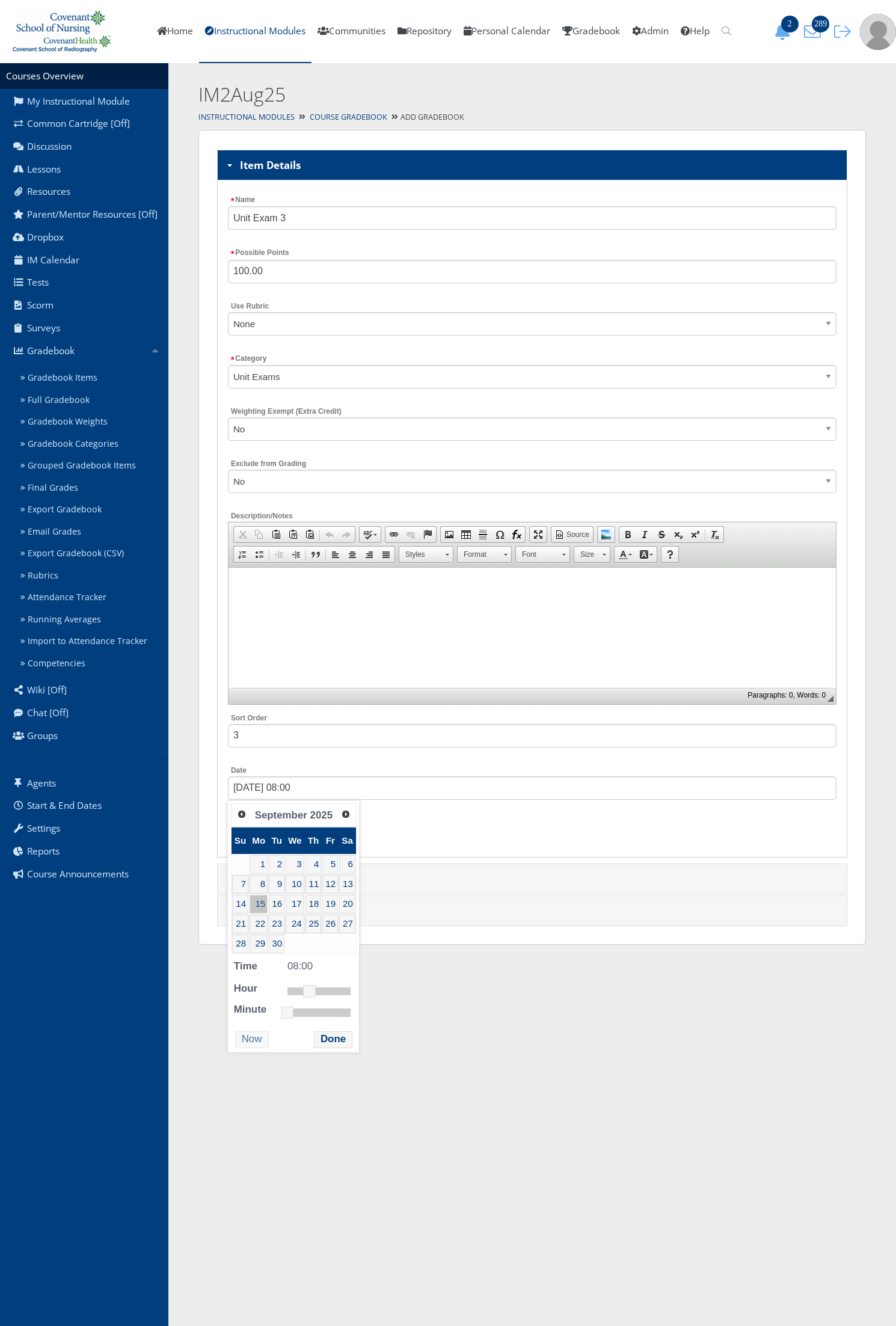
click at [266, 905] on link "15" at bounding box center [258, 904] width 18 height 19
type input "09/15/2025 11:00"
drag, startPoint x: 307, startPoint y: 997, endPoint x: 316, endPoint y: 992, distance: 10.3
click at [316, 992] on link at bounding box center [317, 992] width 12 height 12
click at [327, 1038] on button "Done" at bounding box center [333, 1039] width 38 height 16
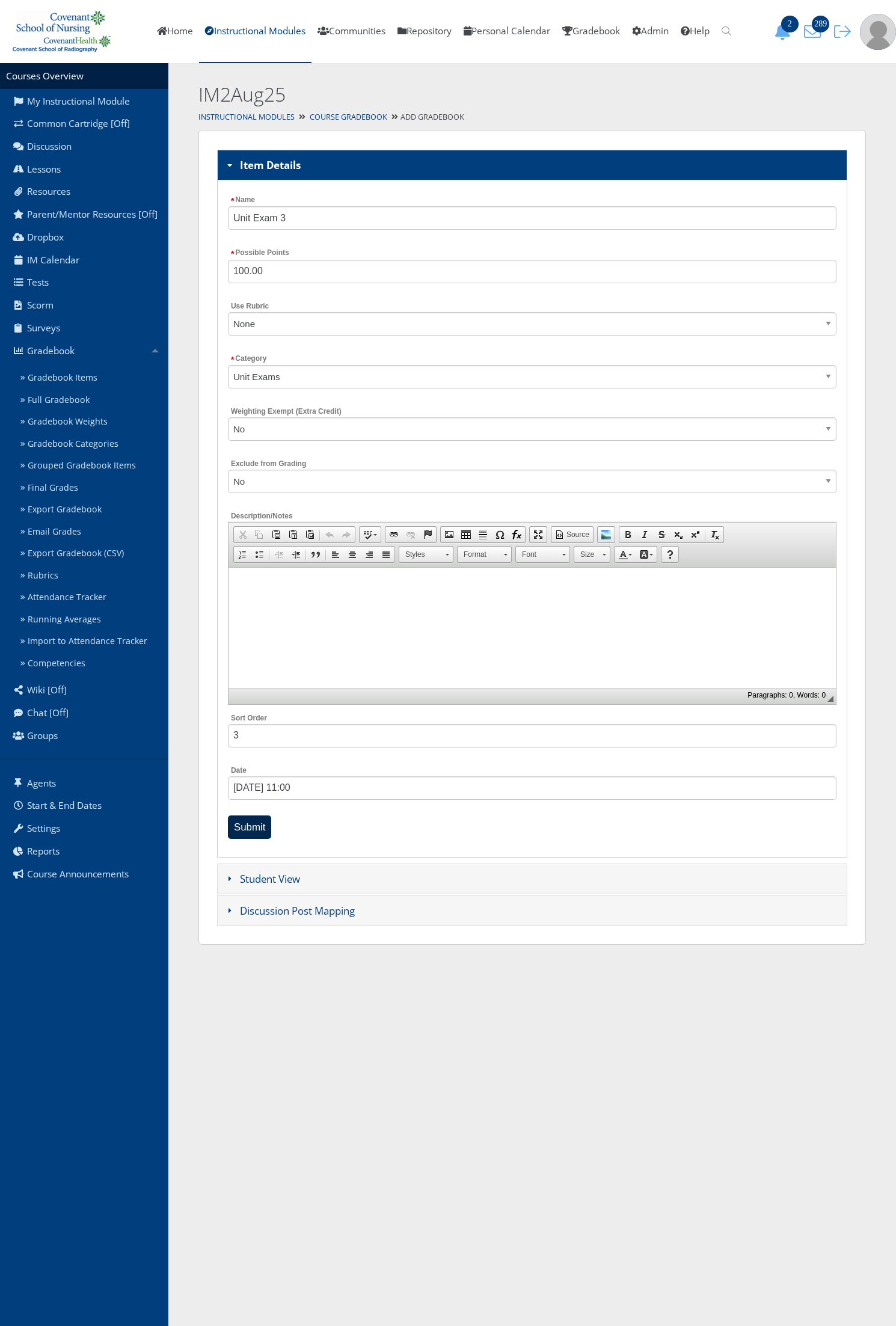
click at [244, 823] on input "Submit" at bounding box center [250, 828] width 44 height 24
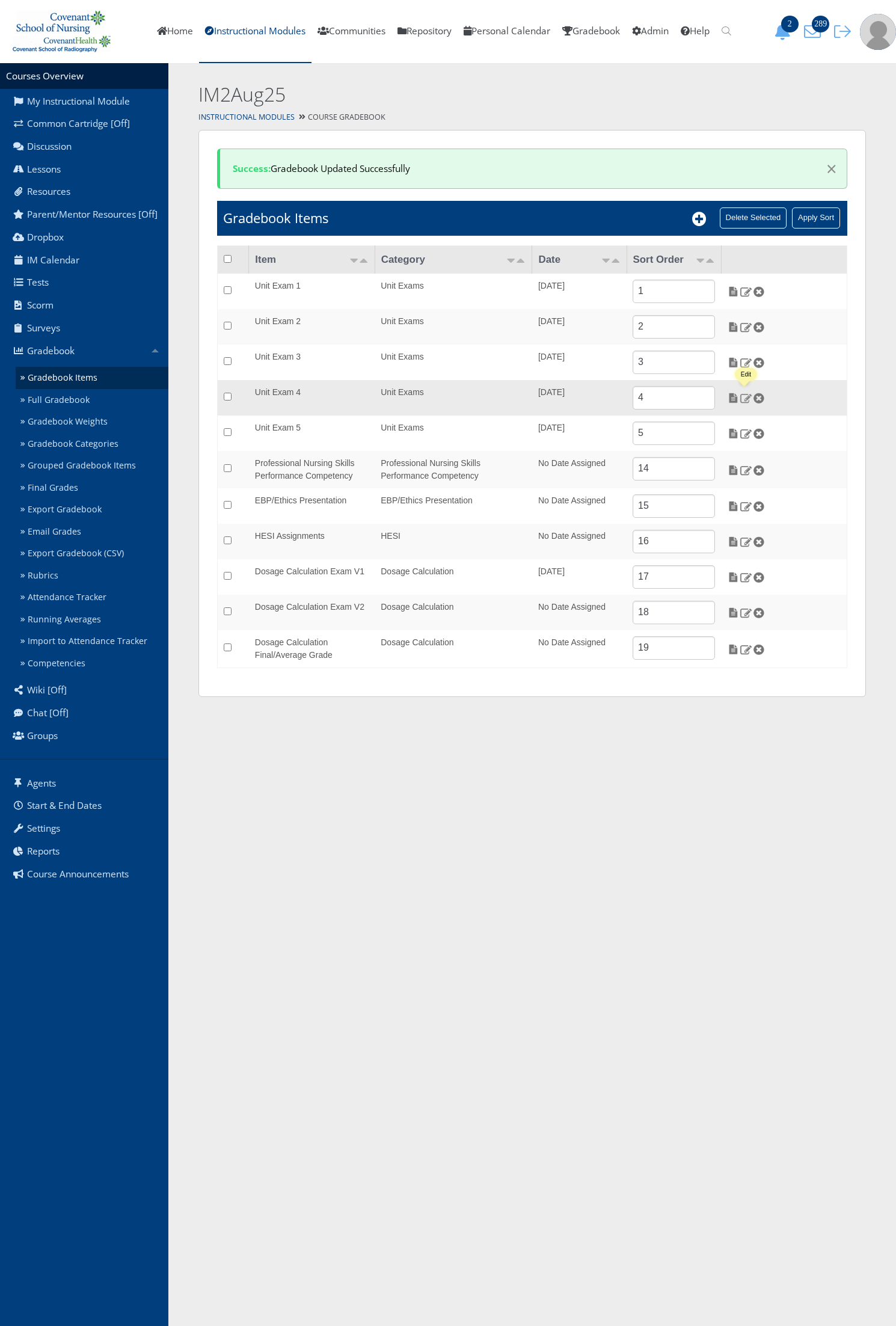
click at [748, 400] on img at bounding box center [745, 398] width 13 height 11
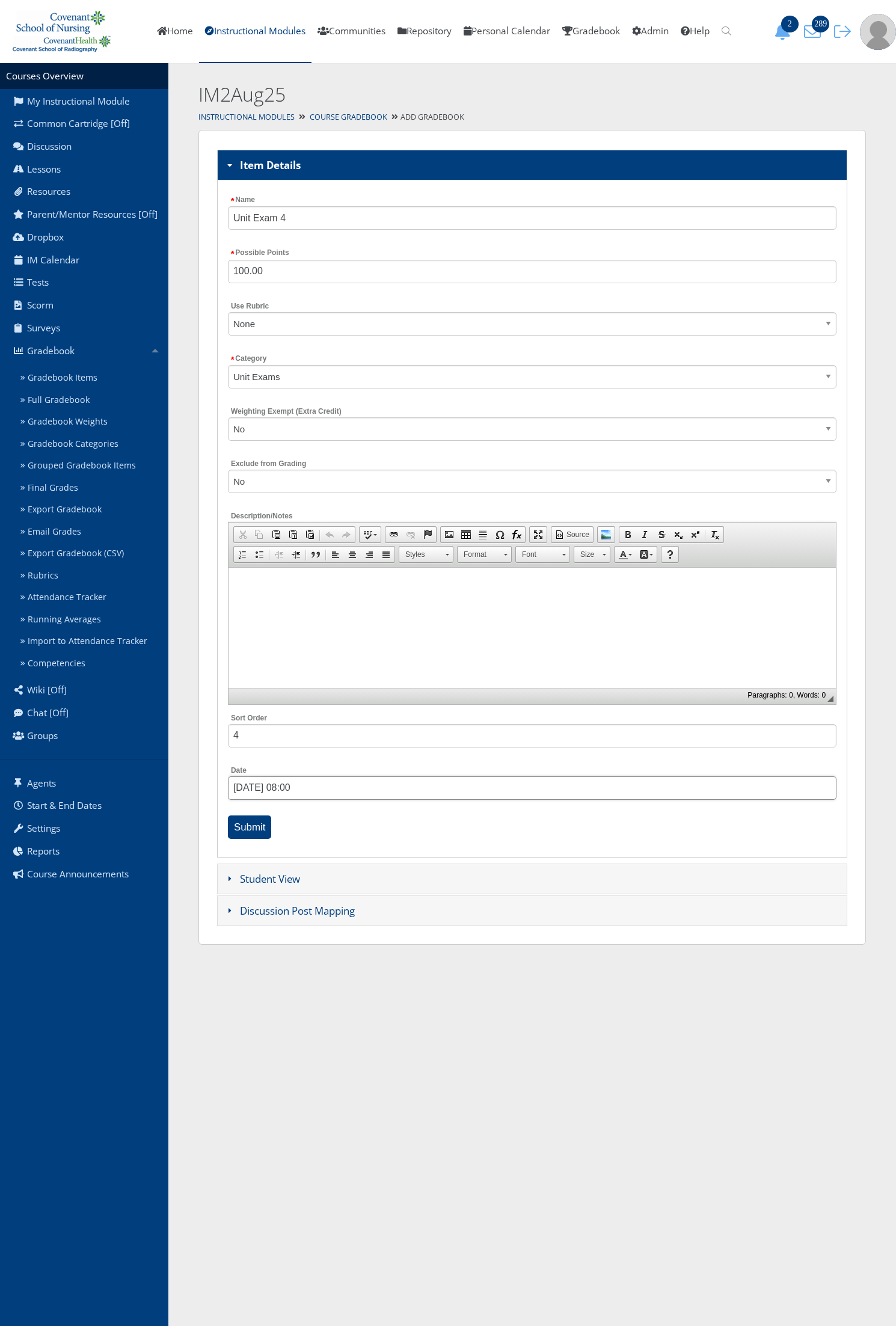
click at [249, 791] on input "[DATE] 08:00" at bounding box center [532, 789] width 608 height 24
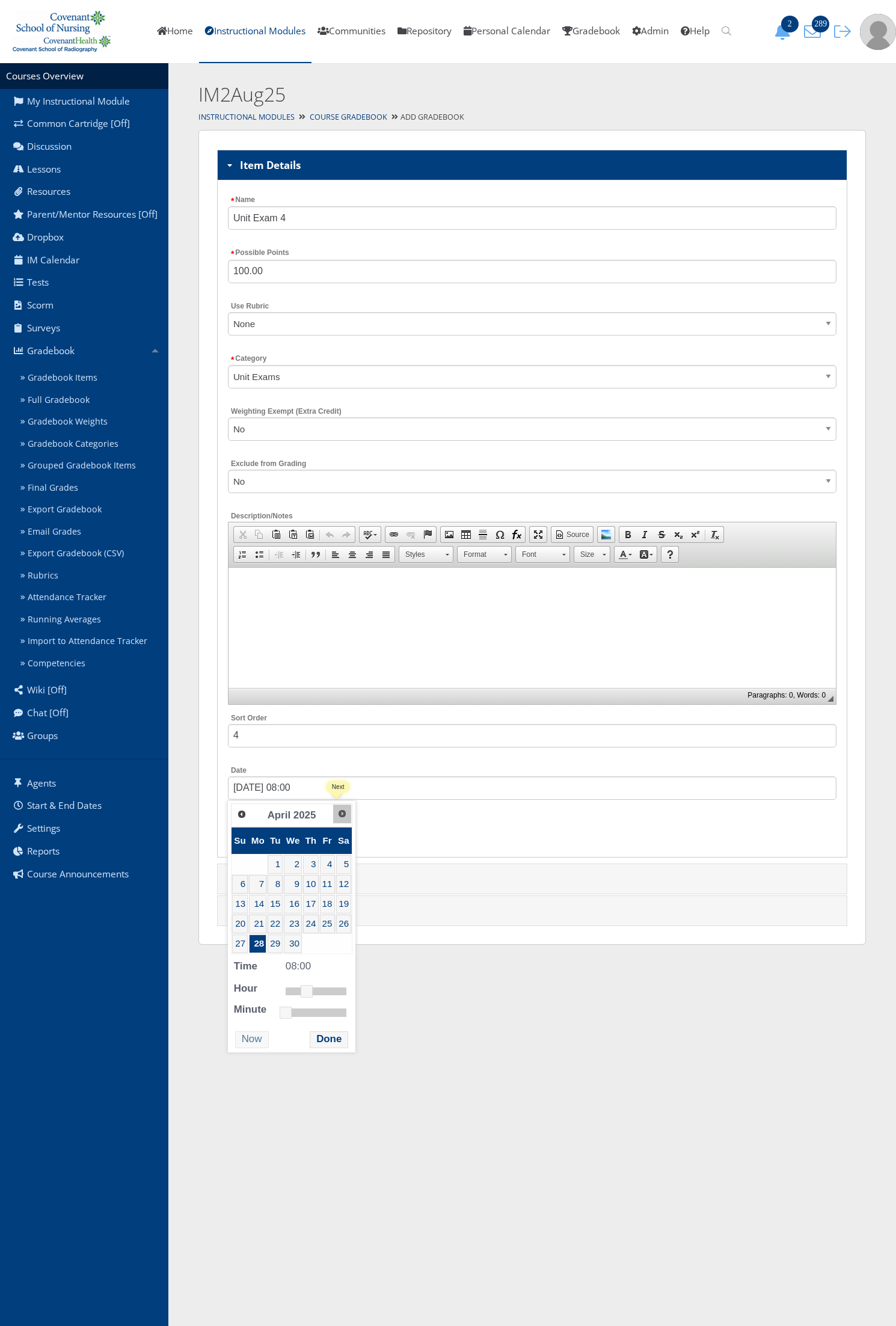
click at [341, 820] on link "Next" at bounding box center [342, 813] width 18 height 18
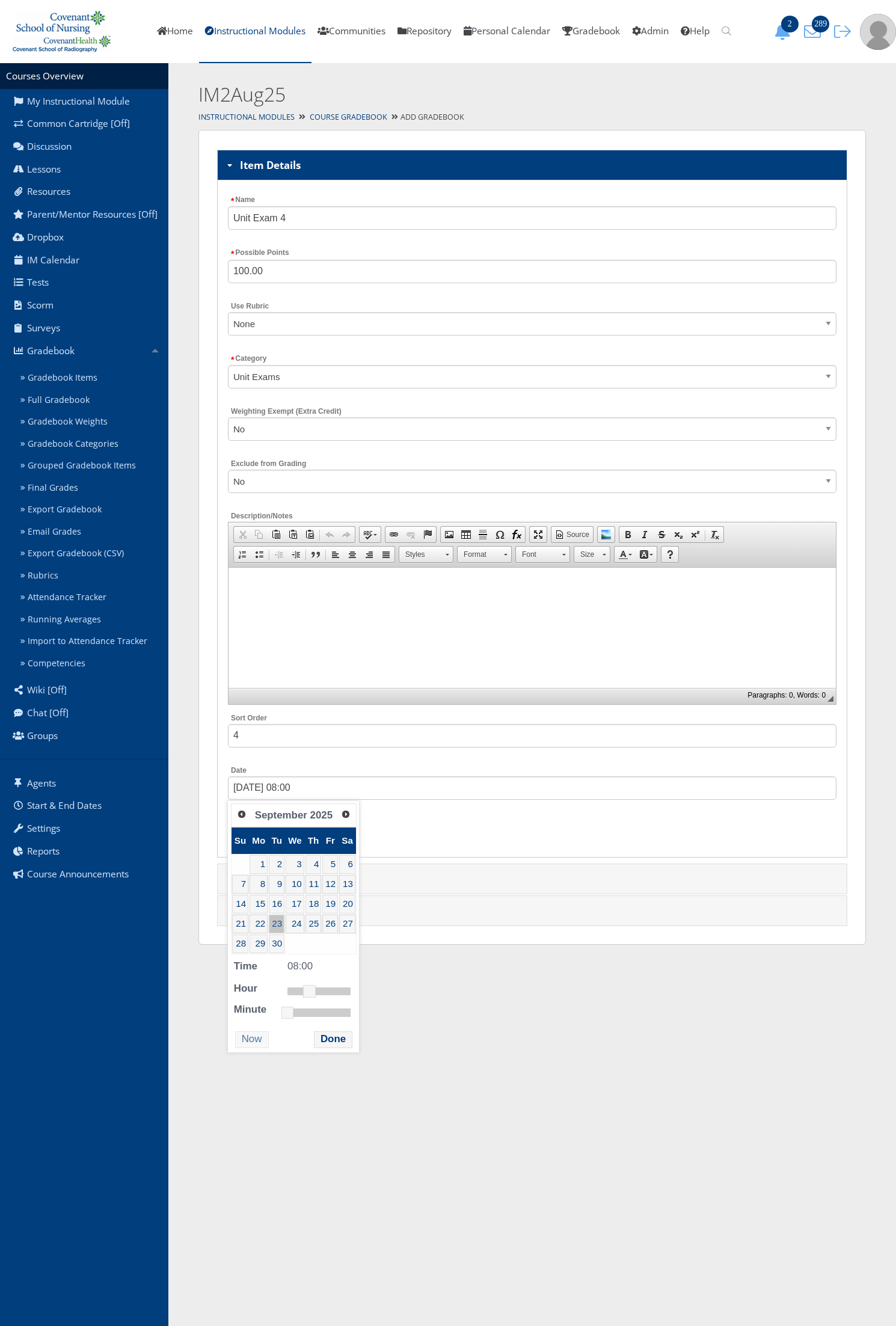
click at [278, 927] on link "23" at bounding box center [277, 924] width 15 height 19
type input "09/23/2025 08:00"
click at [386, 963] on html "You are previewing v9, to return to v8 please close this tab. Changes here will…" at bounding box center [448, 481] width 896 height 963
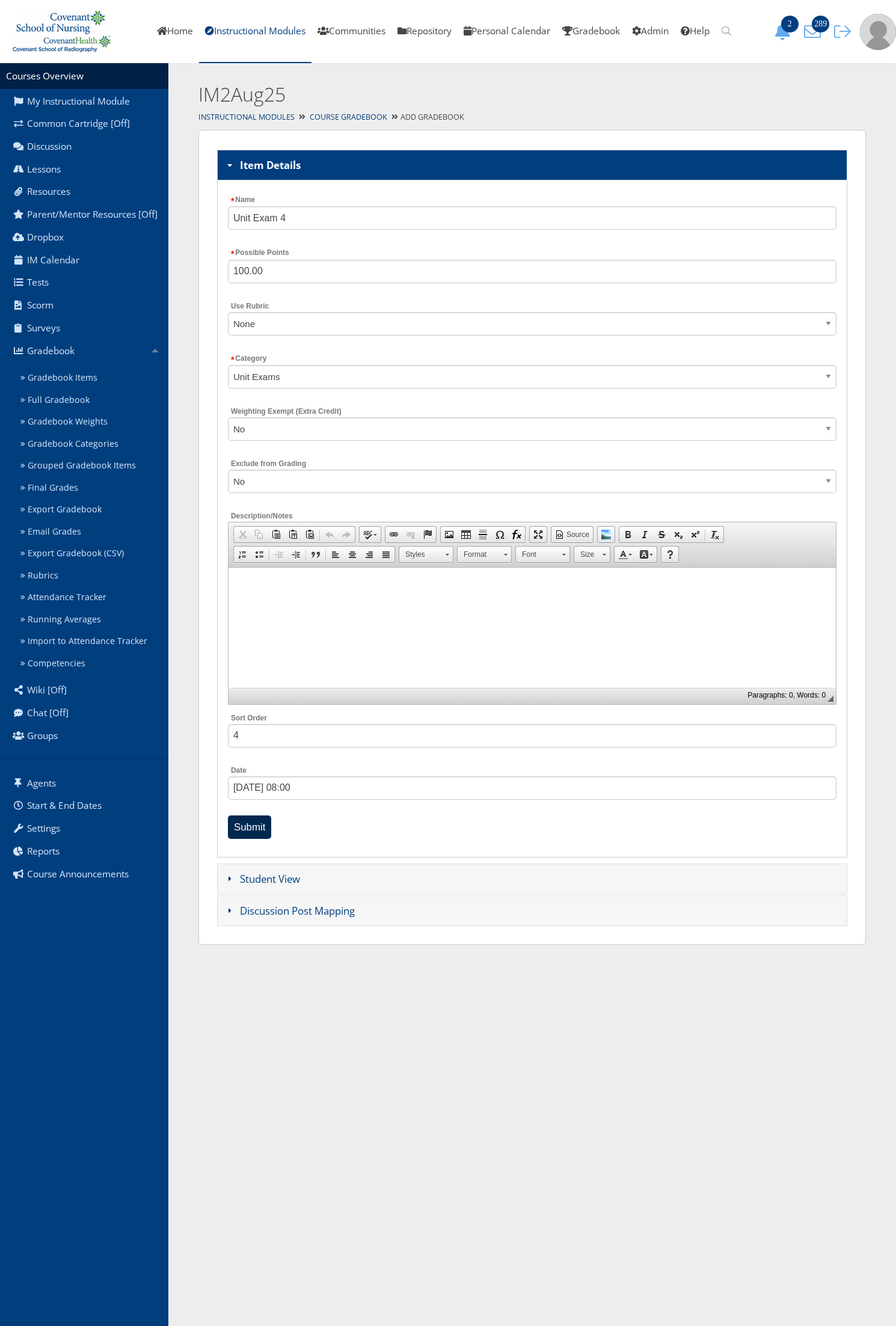
click at [254, 820] on input "Submit" at bounding box center [250, 828] width 44 height 24
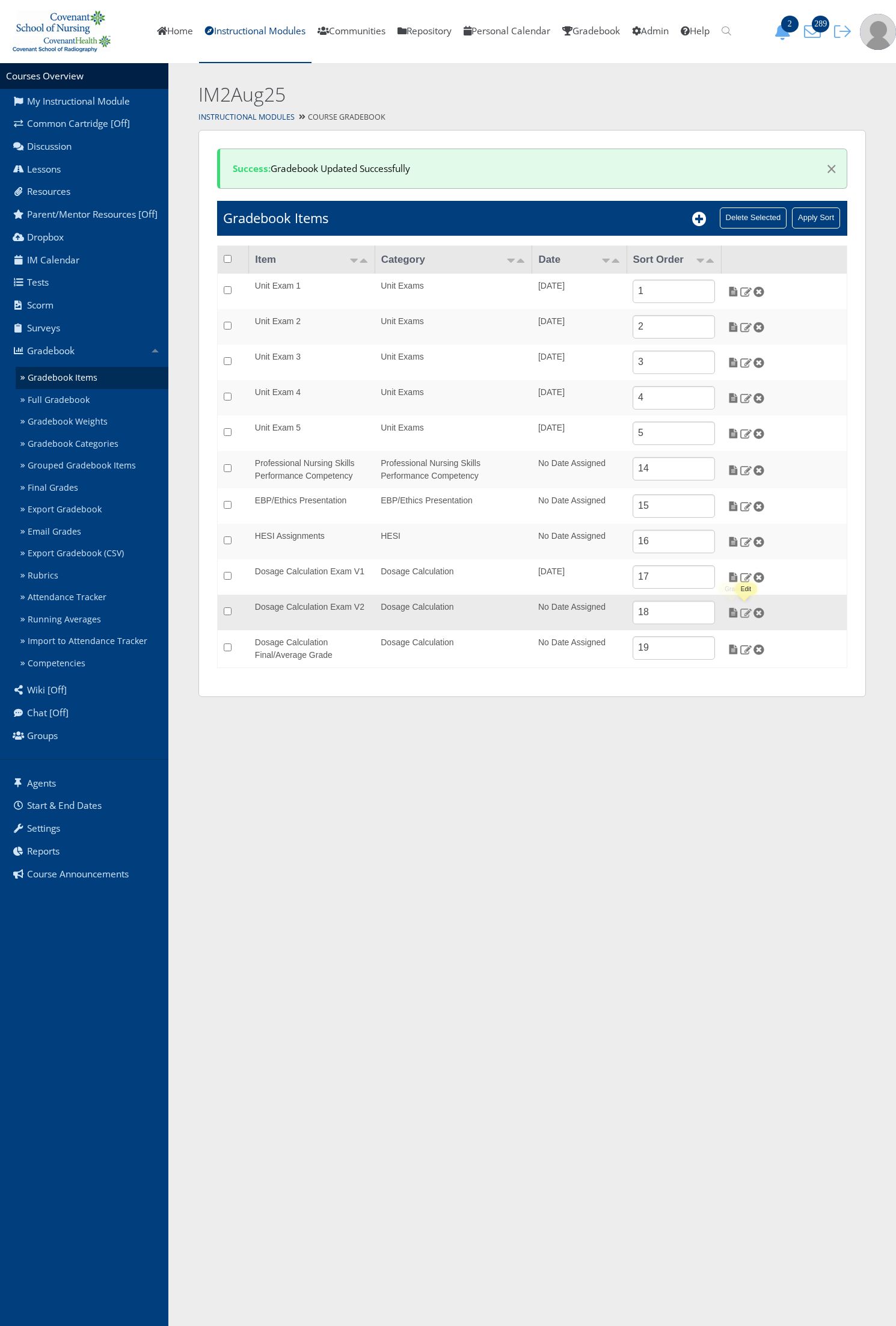
click at [743, 614] on img at bounding box center [745, 613] width 13 height 11
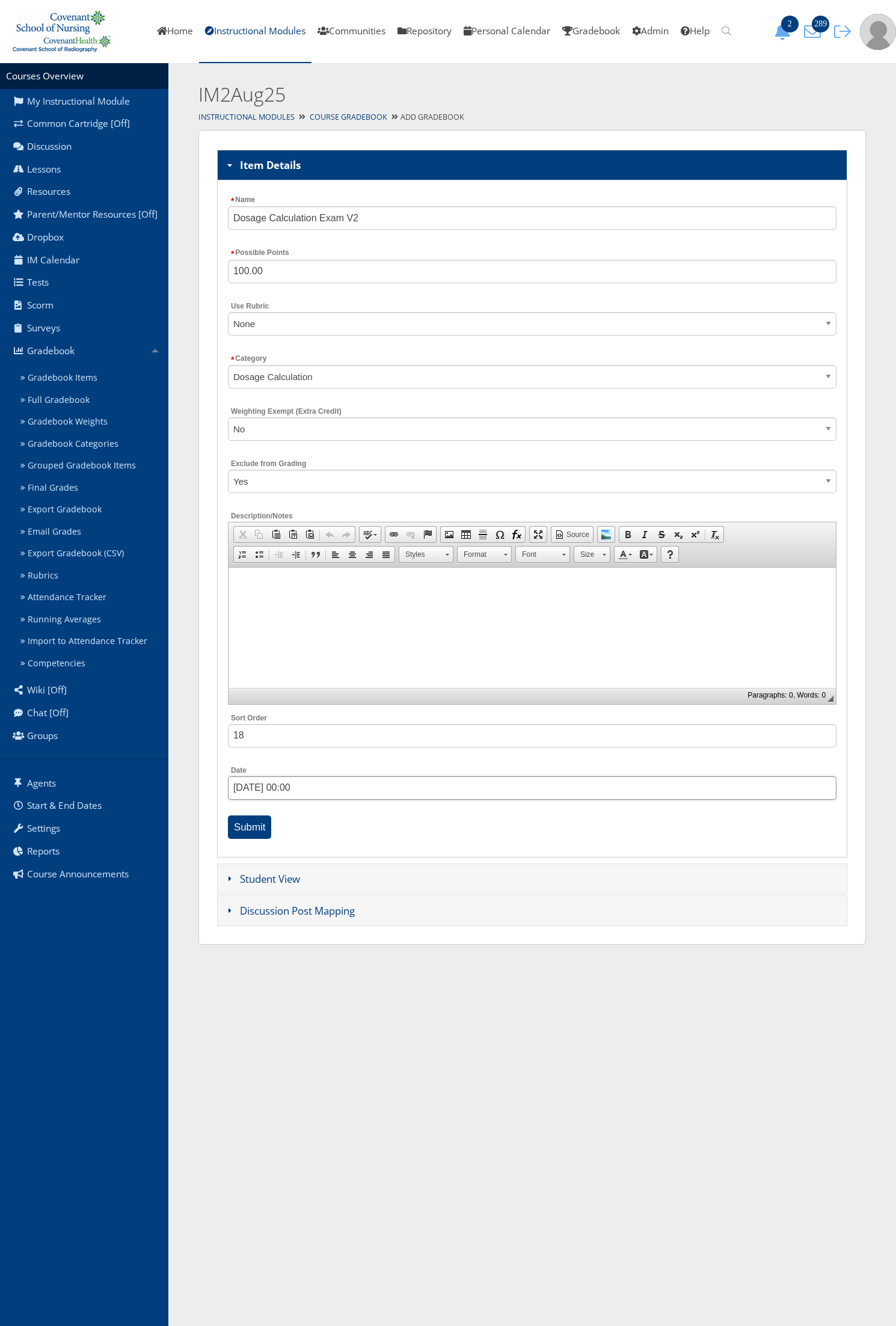
click at [289, 797] on input "08/28/2025 00:00" at bounding box center [532, 789] width 608 height 24
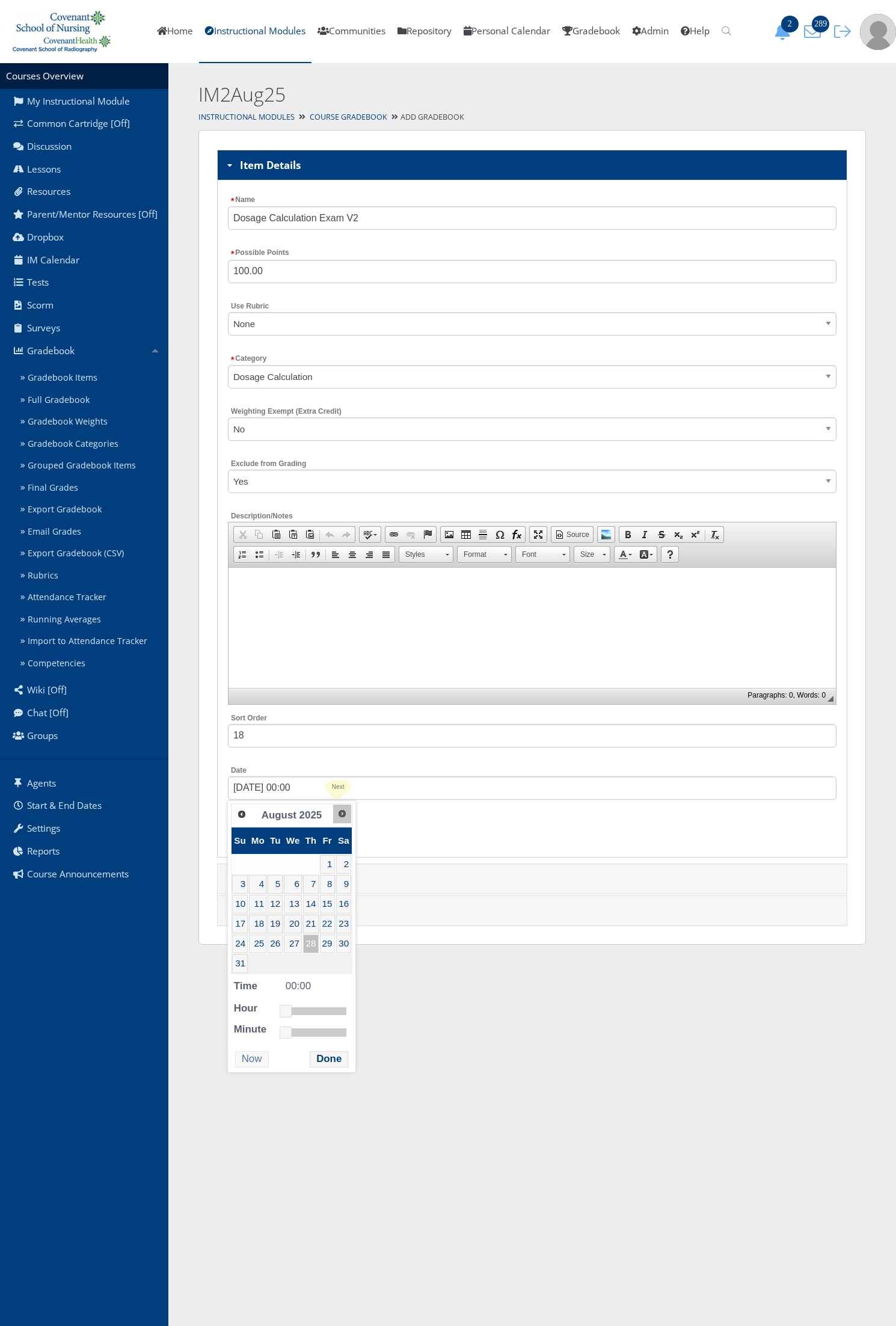
click at [345, 818] on link "Next" at bounding box center [342, 813] width 18 height 18
click at [338, 909] on link "19" at bounding box center [330, 904] width 15 height 19
click at [284, 993] on link at bounding box center [288, 992] width 12 height 12
type input "09/19/2025 08:00"
drag, startPoint x: 284, startPoint y: 993, endPoint x: 308, endPoint y: 990, distance: 24.2
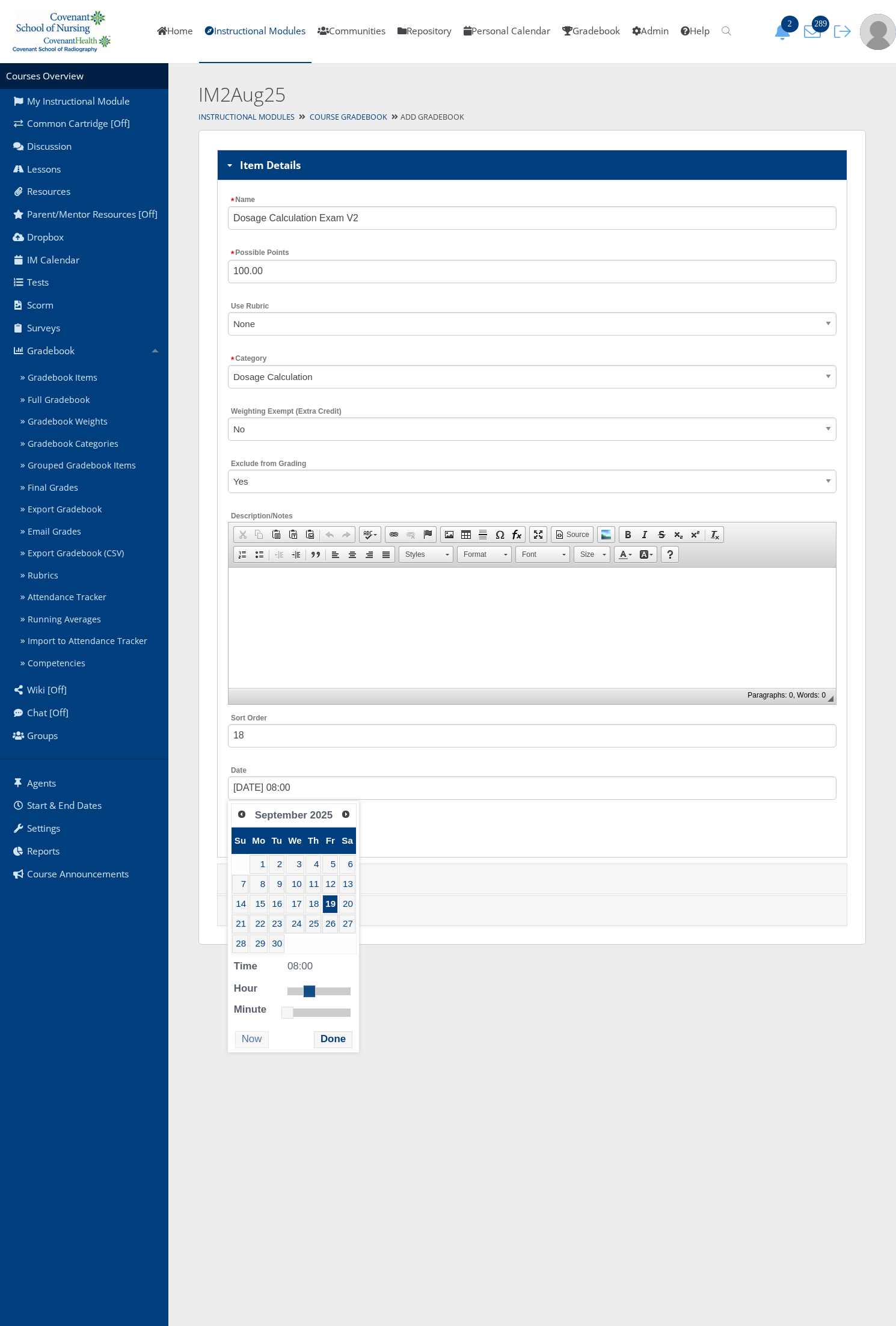
click at [308, 990] on link at bounding box center [309, 992] width 12 height 12
click at [331, 1043] on button "Done" at bounding box center [333, 1039] width 38 height 16
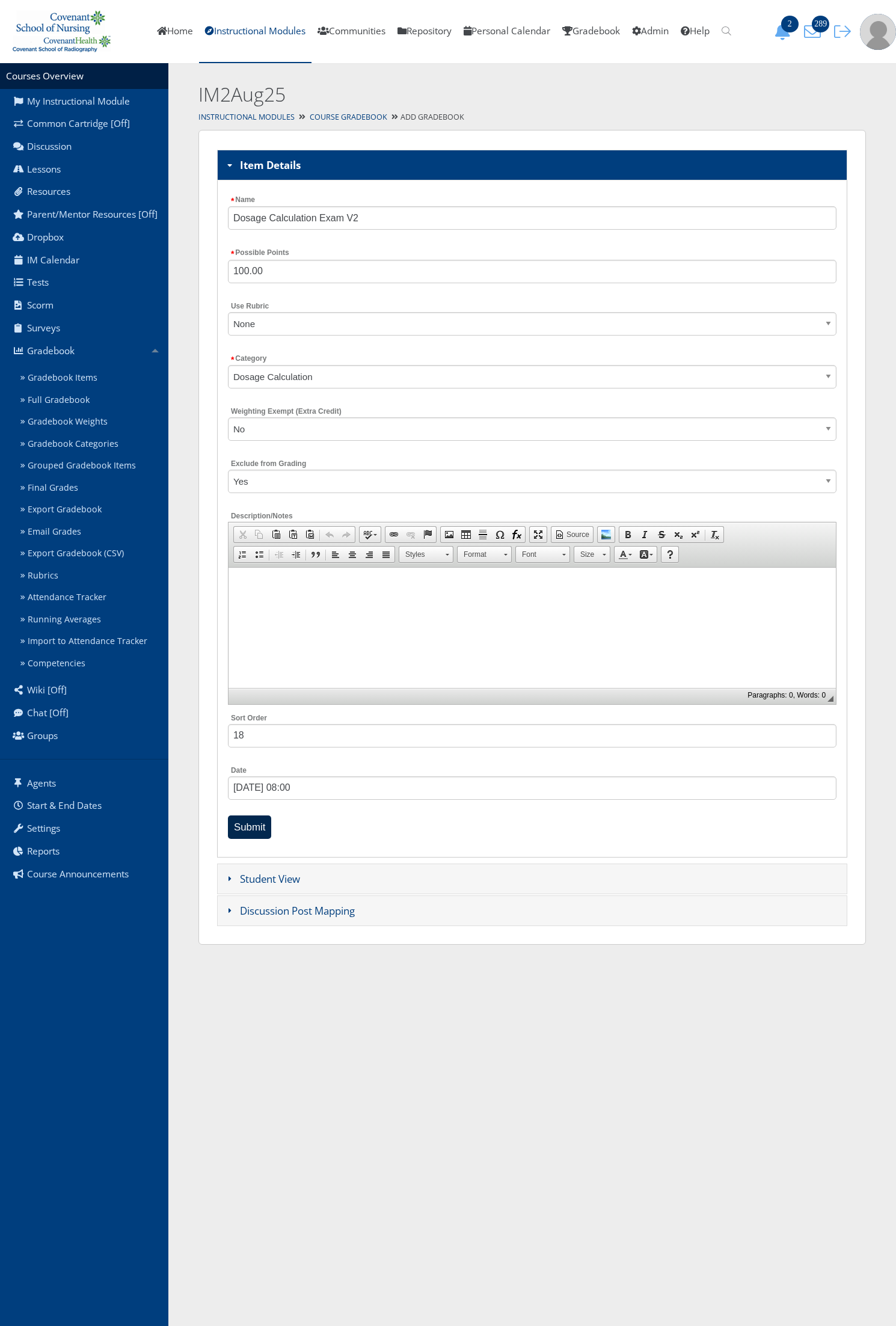
click at [244, 829] on input "Submit" at bounding box center [250, 828] width 44 height 24
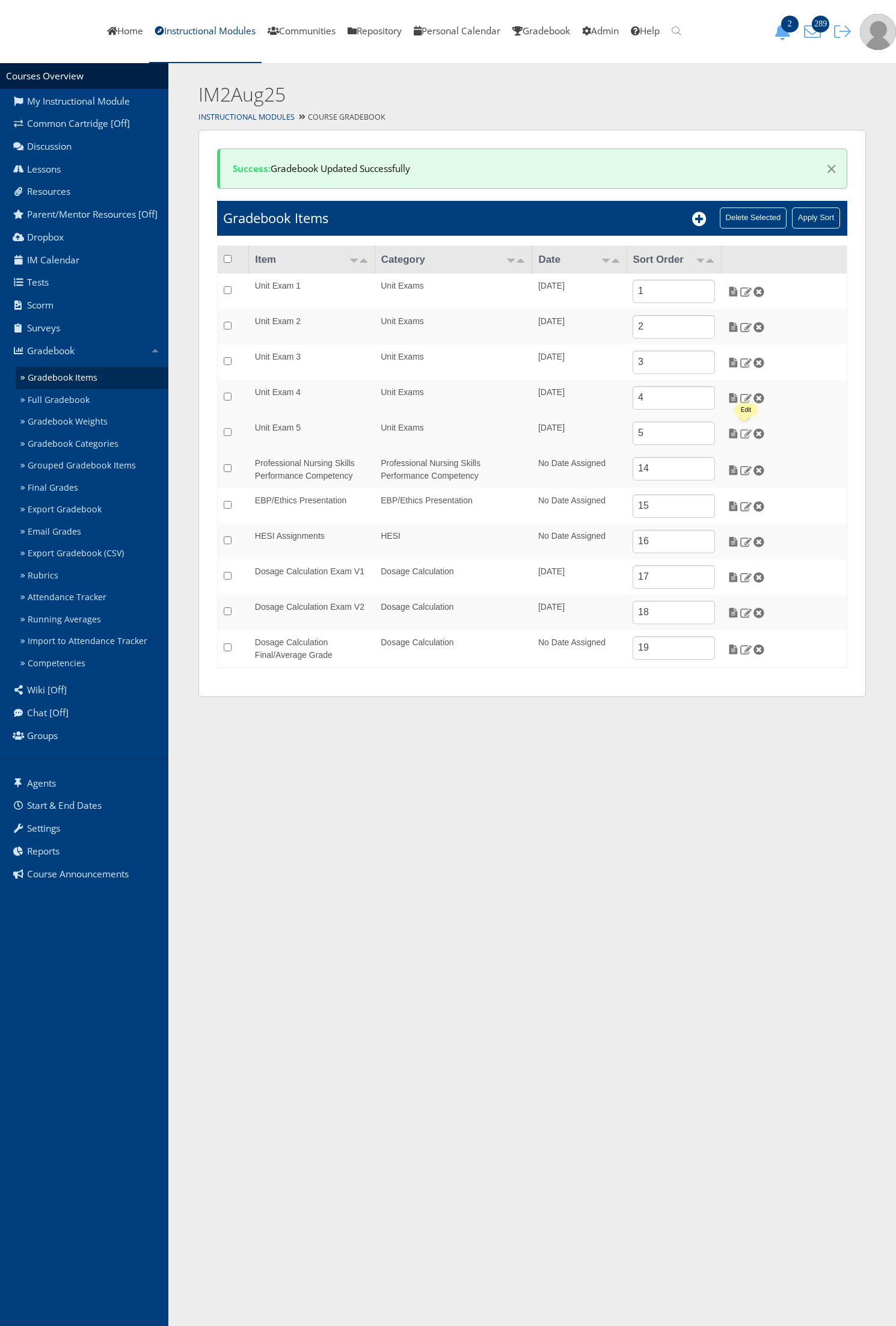
click at [744, 436] on img at bounding box center [745, 433] width 13 height 11
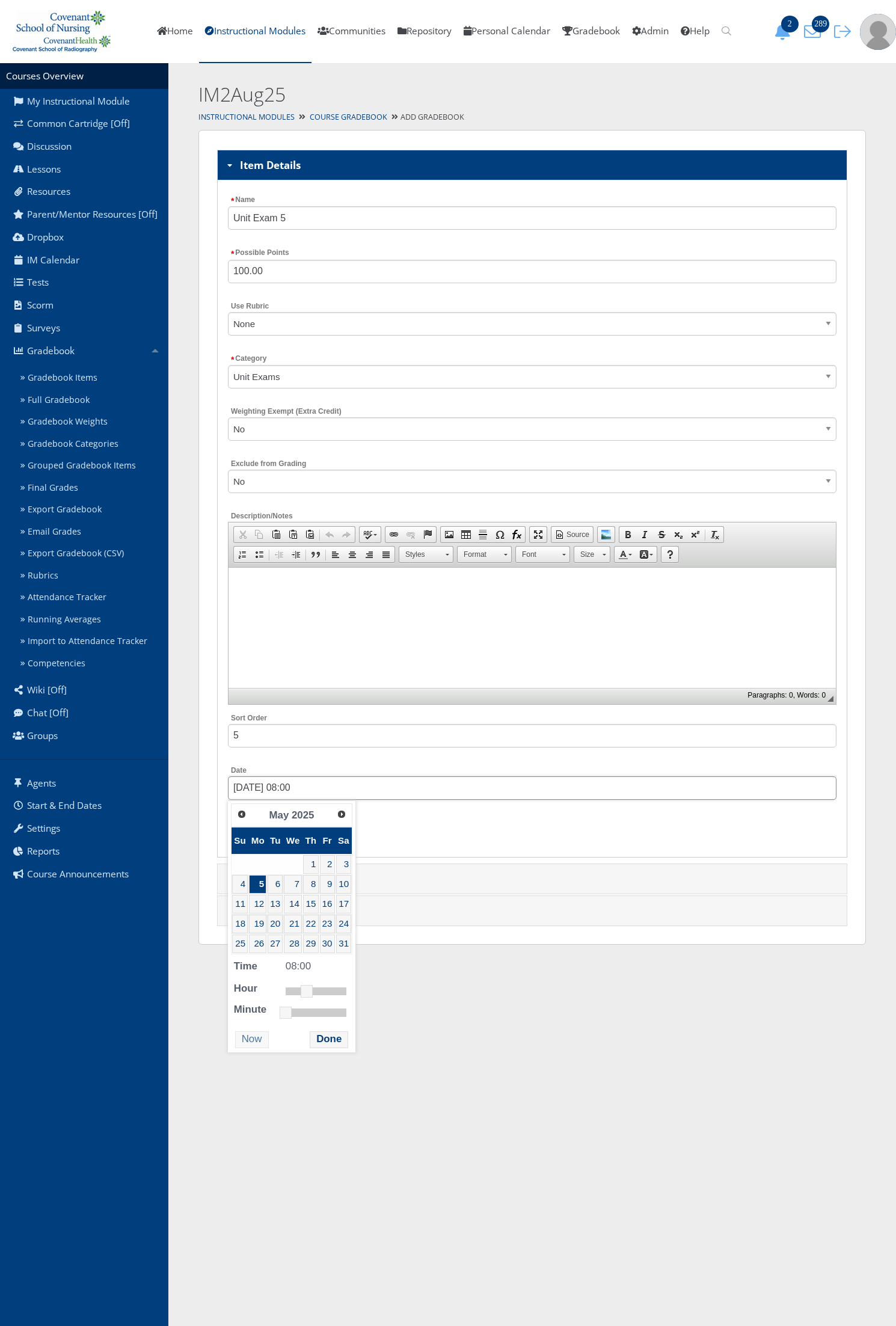
drag, startPoint x: 320, startPoint y: 792, endPoint x: 215, endPoint y: 801, distance: 105.4
click at [215, 801] on div "Item Details Name Unit Exam 5 Possible Points 100.00 Use Rubric None Category S…" at bounding box center [532, 537] width 667 height 815
click at [204, 446] on div "Item Details Name Unit Exam 5 Possible Points 100.00 Use Rubric None Category S…" at bounding box center [532, 537] width 667 height 815
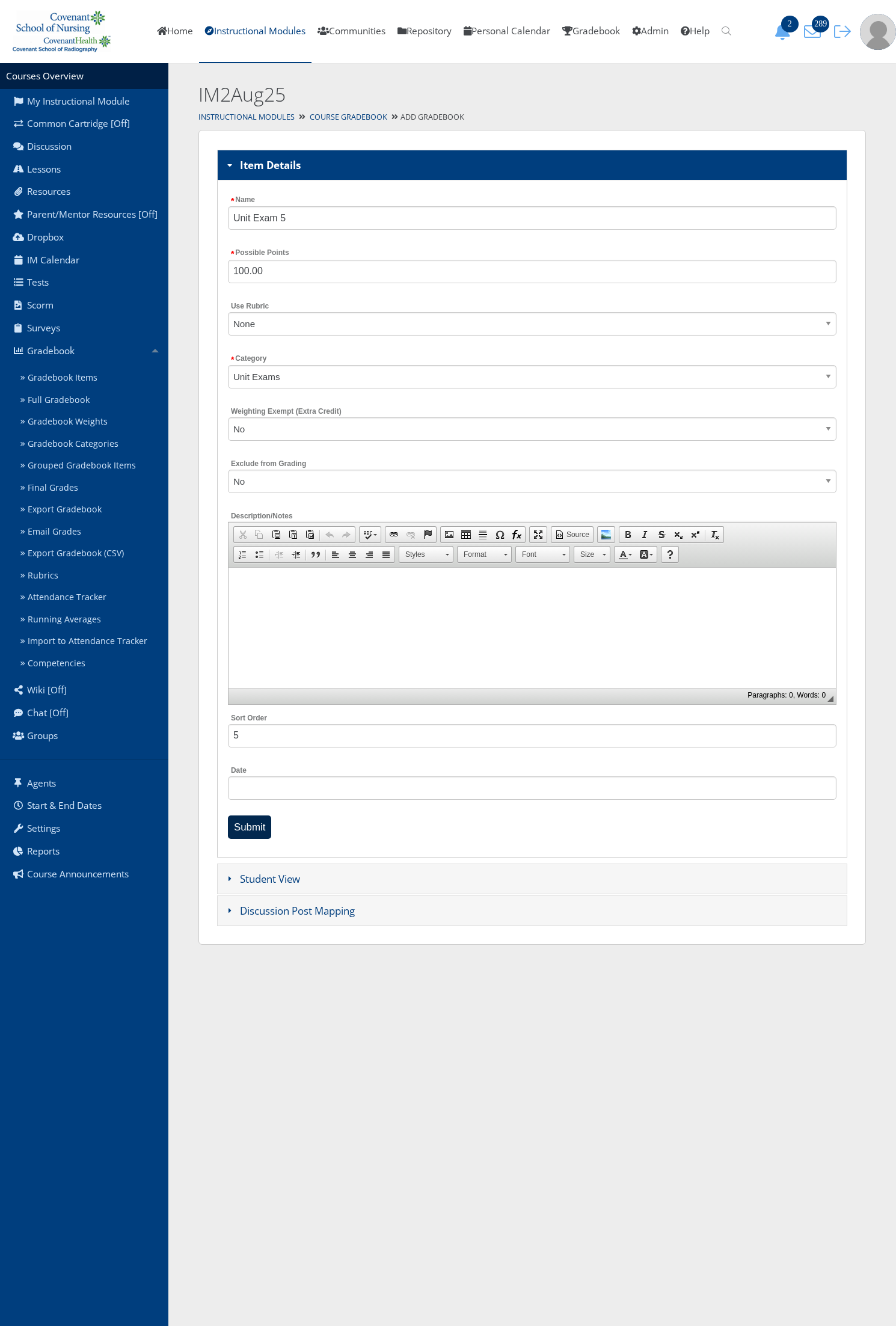
click at [244, 833] on input "Submit" at bounding box center [250, 828] width 44 height 24
